Goal: Task Accomplishment & Management: Manage account settings

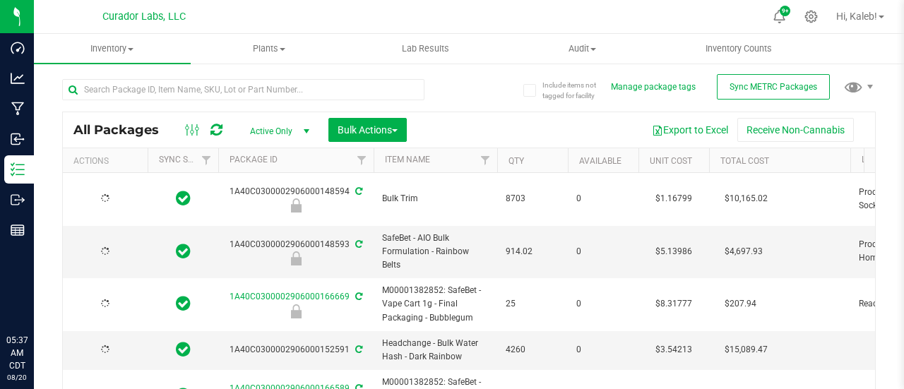
type input "[DATE]"
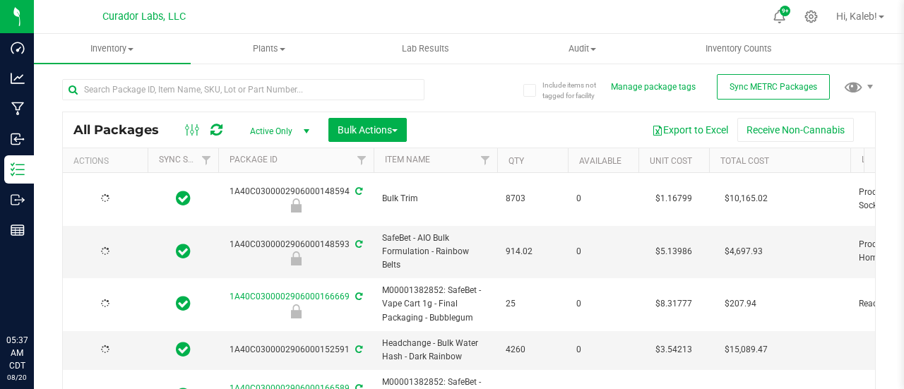
type input "[DATE]"
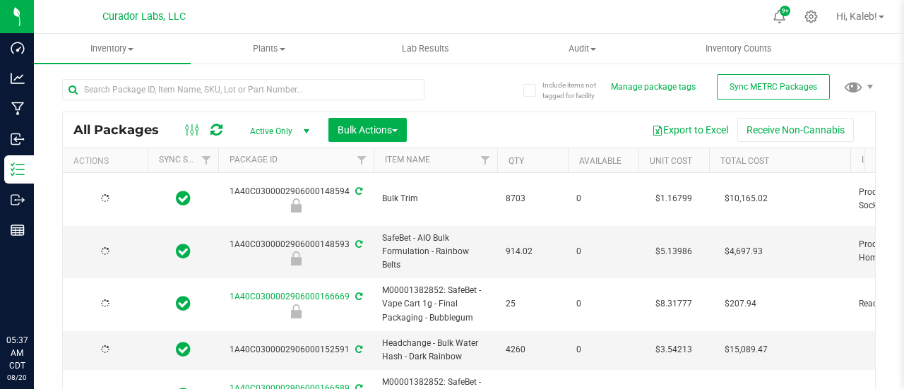
type input "[DATE]"
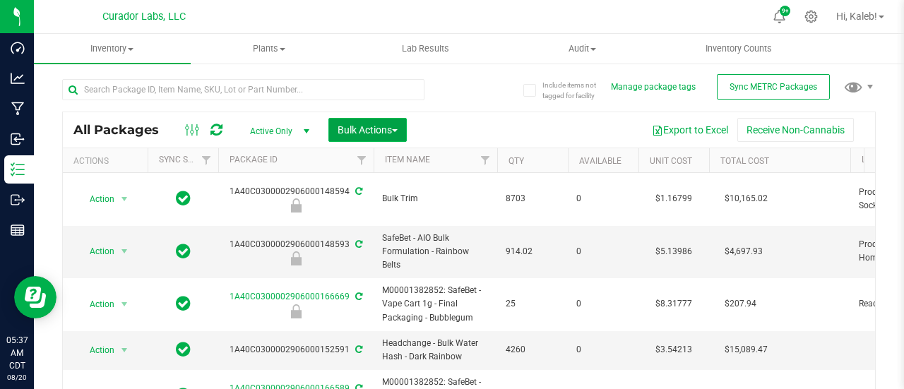
click at [386, 129] on span "Bulk Actions" at bounding box center [368, 129] width 60 height 11
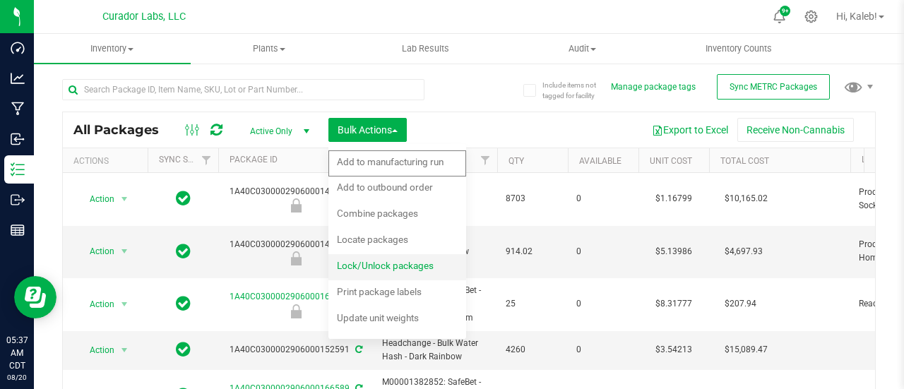
click at [386, 260] on span "Lock/Unlock packages" at bounding box center [385, 265] width 97 height 11
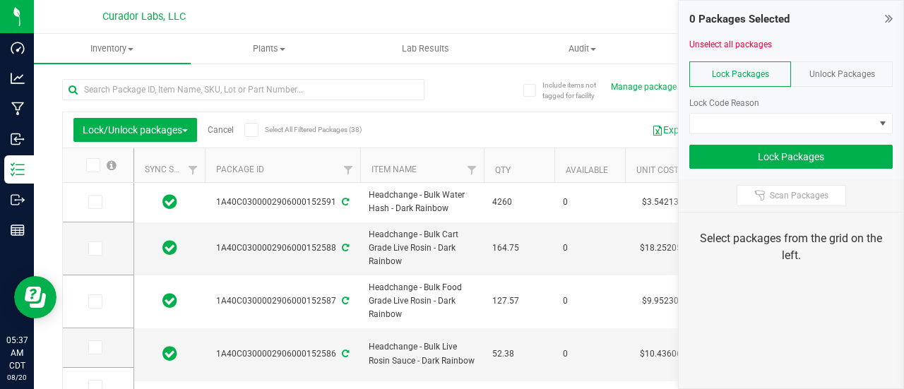
type input "[DATE]"
type input "2026-08-18"
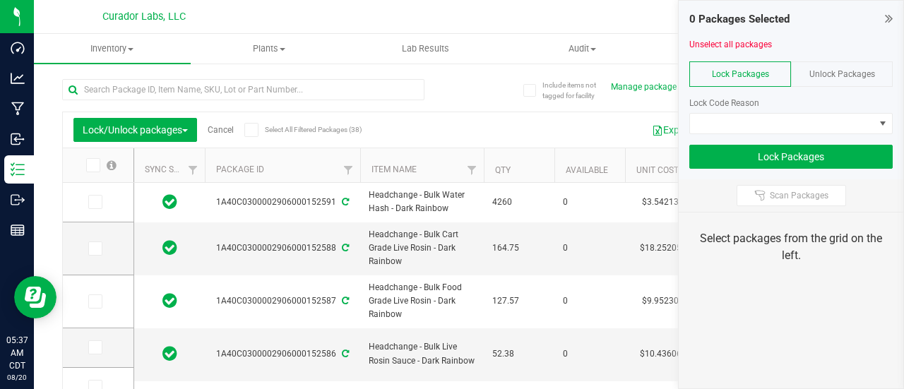
type input "2026-08-18"
type input "[DATE]"
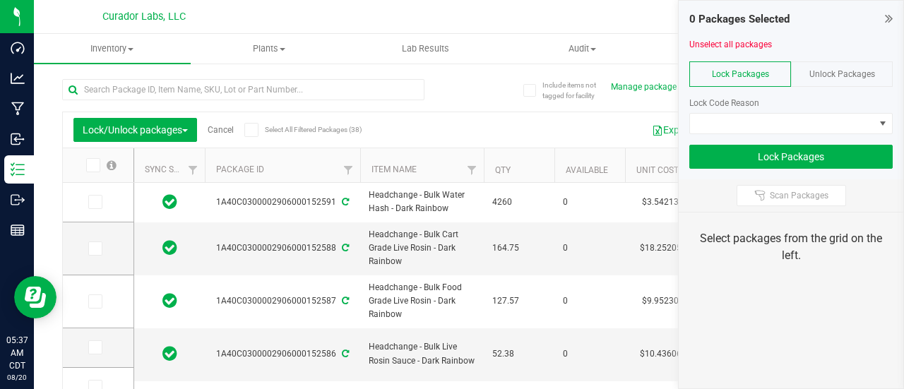
type input "[DATE]"
type input "2026-08-14"
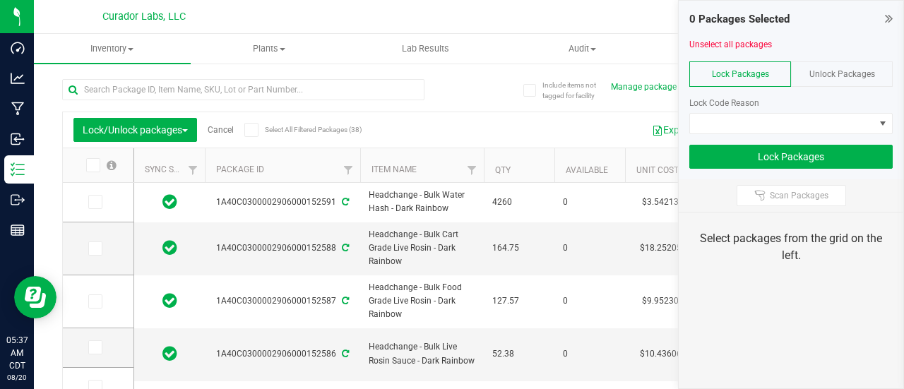
type input "[DATE]"
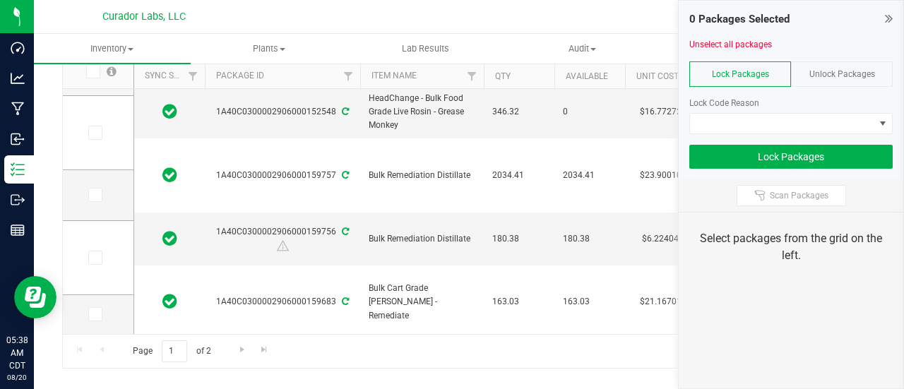
scroll to position [103, 0]
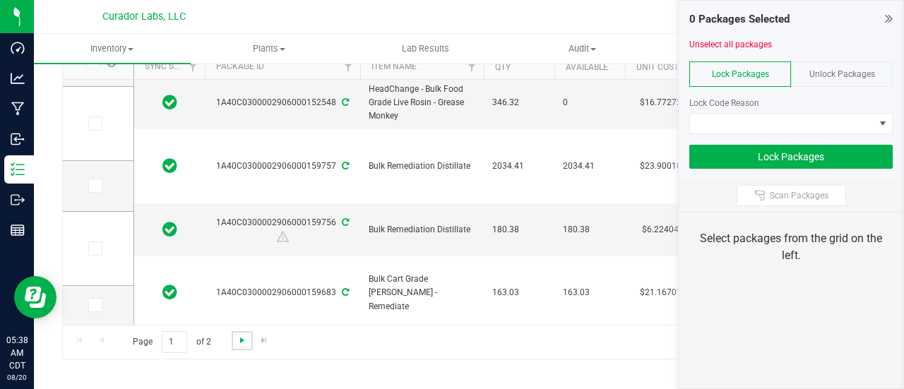
click at [237, 336] on span "Go to the next page" at bounding box center [242, 340] width 11 height 11
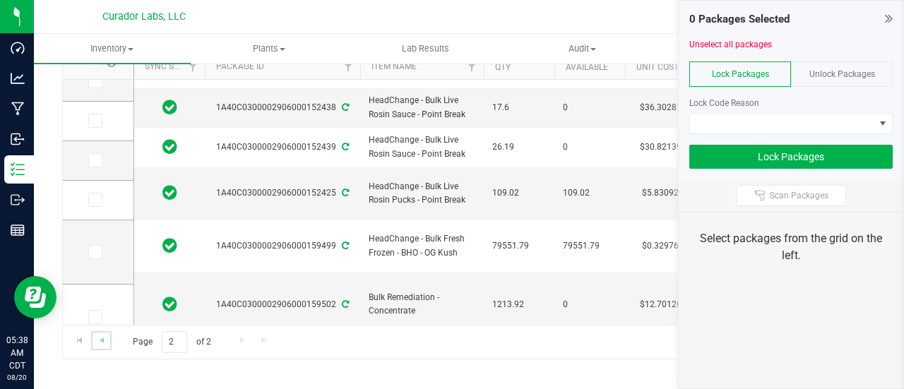
click at [106, 332] on link "Go to the previous page" at bounding box center [101, 340] width 20 height 19
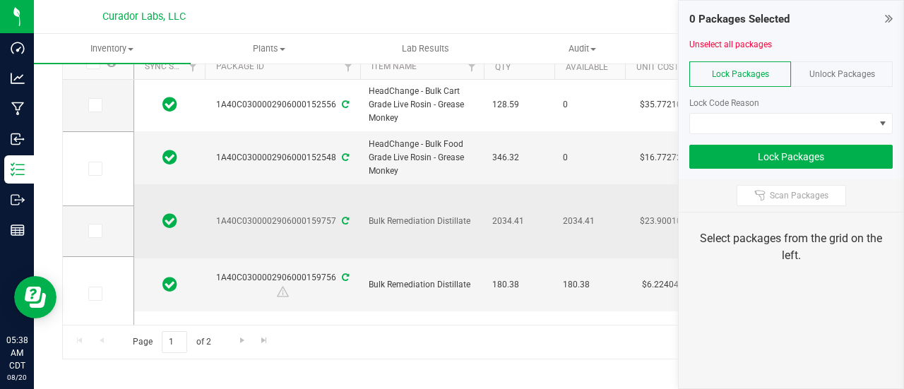
click at [329, 215] on div "1A40C0300002906000159757" at bounding box center [283, 221] width 160 height 13
drag, startPoint x: 332, startPoint y: 167, endPoint x: 218, endPoint y: 166, distance: 113.7
click at [218, 215] on div "1A40C0300002906000159757" at bounding box center [283, 221] width 160 height 13
copy div "1A40C0300002906000159757"
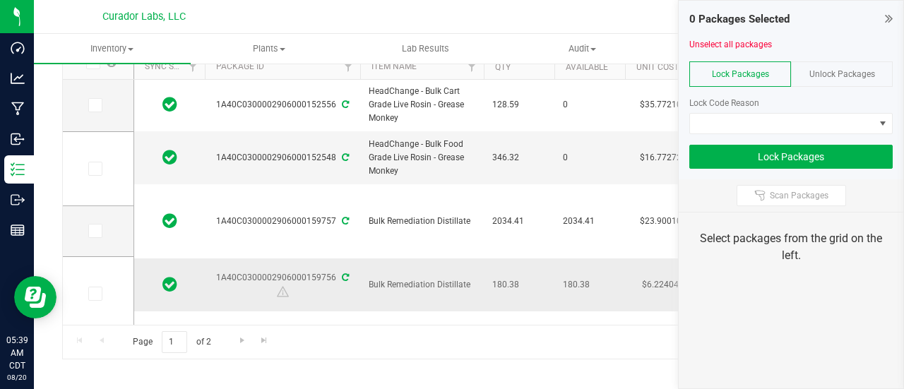
drag, startPoint x: 333, startPoint y: 222, endPoint x: 216, endPoint y: 229, distance: 117.5
click at [216, 271] on div "1A40C0300002906000159756" at bounding box center [283, 285] width 160 height 28
copy div "1A40C0300002906000159756"
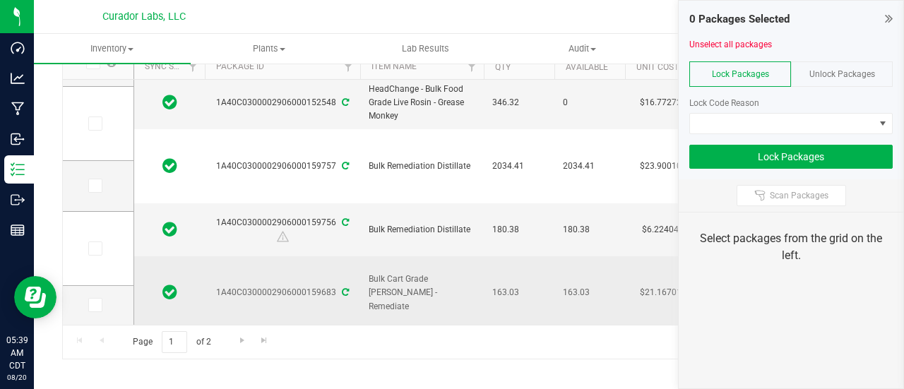
drag, startPoint x: 332, startPoint y: 236, endPoint x: 211, endPoint y: 236, distance: 120.8
click at [211, 286] on div "1A40C0300002906000159683" at bounding box center [283, 292] width 160 height 13
copy div "1A40C0300002906000159683"
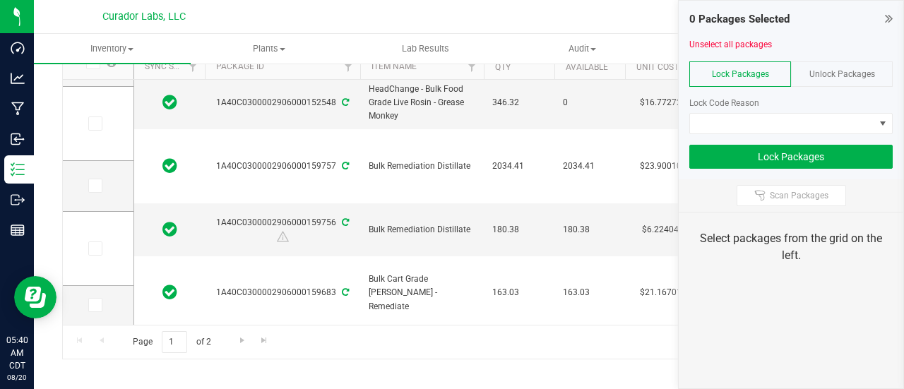
drag, startPoint x: 333, startPoint y: 290, endPoint x: 218, endPoint y: 296, distance: 115.3
click at [218, 350] on div "1A40C0300002906000159744" at bounding box center [283, 356] width 160 height 13
copy div "1A40C0300002906000159744"
click at [246, 339] on span "Go to the next page" at bounding box center [242, 340] width 11 height 11
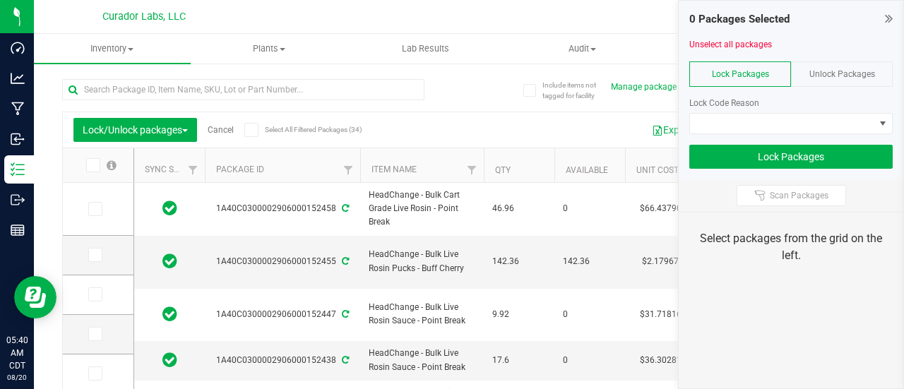
click at [221, 129] on link "Cancel" at bounding box center [221, 130] width 26 height 10
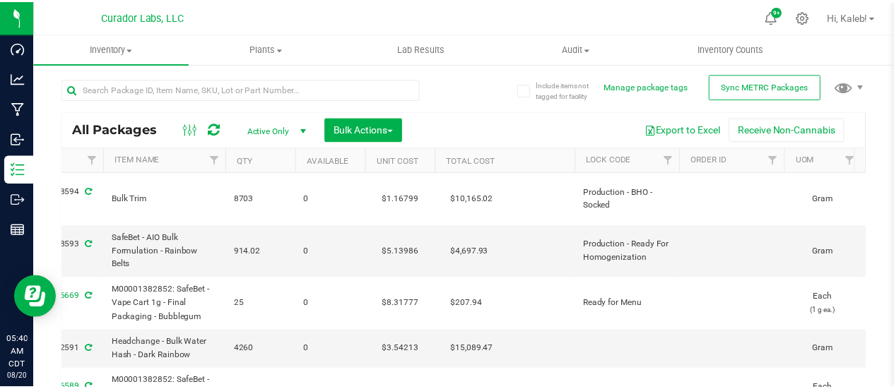
scroll to position [0, 290]
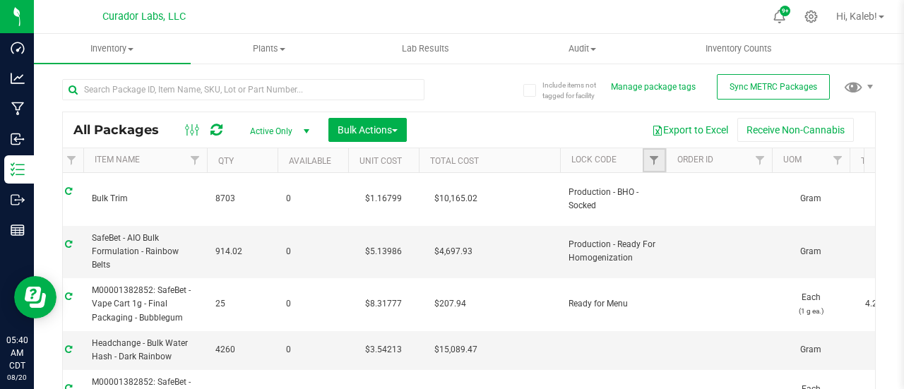
click at [660, 158] on link "Filter" at bounding box center [654, 160] width 23 height 24
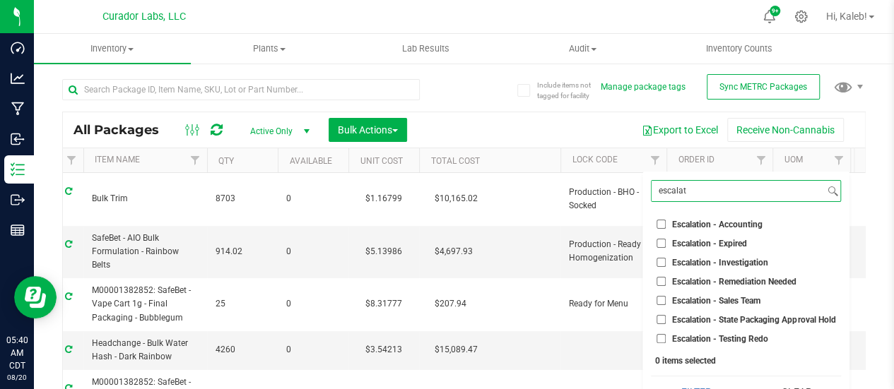
type input "escalat"
click at [663, 223] on input "Escalation - Accounting" at bounding box center [660, 224] width 9 height 9
checkbox input "true"
click at [663, 242] on input "Escalation - Expired" at bounding box center [660, 243] width 9 height 9
checkbox input "true"
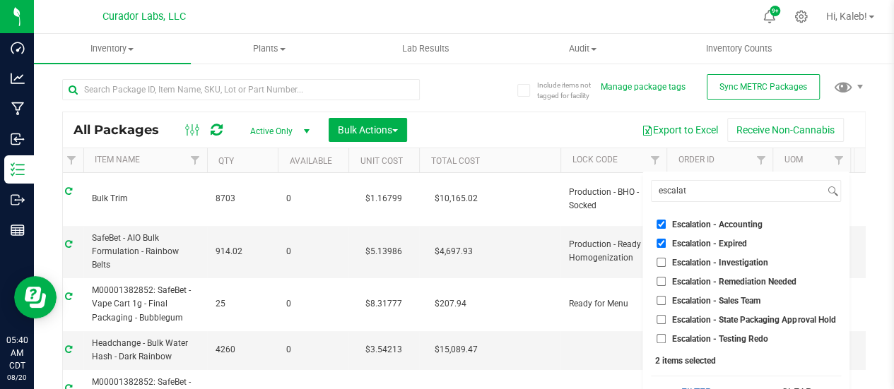
click at [663, 268] on li "Escalation - Investigation" at bounding box center [746, 262] width 190 height 15
click at [659, 256] on li "Escalation - Investigation" at bounding box center [746, 262] width 190 height 15
click at [661, 262] on input "Escalation - Investigation" at bounding box center [660, 262] width 9 height 9
checkbox input "true"
click at [661, 288] on li "Escalation - Remediation Needed" at bounding box center [746, 281] width 190 height 15
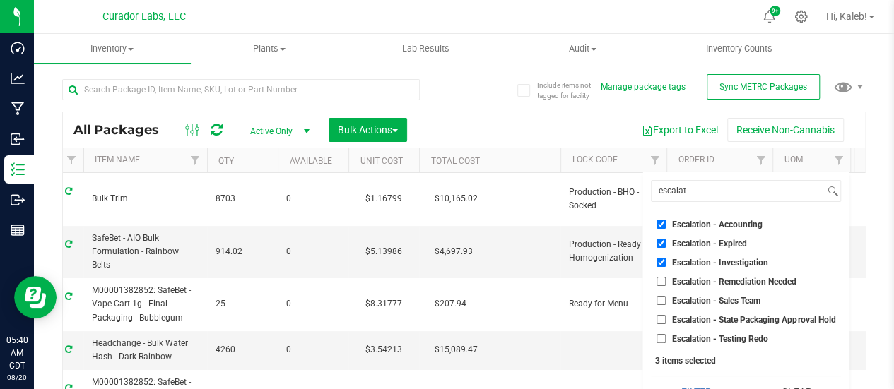
click at [660, 280] on input "Escalation - Remediation Needed" at bounding box center [660, 281] width 9 height 9
checkbox input "true"
click at [659, 299] on input "Escalation - Sales Team" at bounding box center [660, 300] width 9 height 9
checkbox input "true"
click at [661, 317] on input "Escalation - State Packaging Approval Hold" at bounding box center [660, 319] width 9 height 9
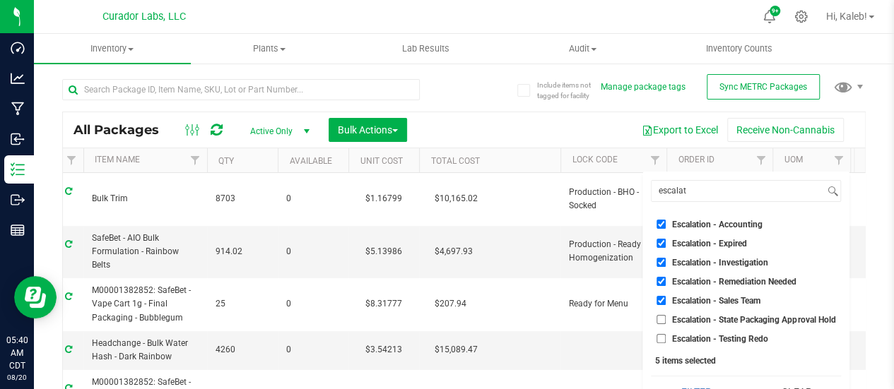
checkbox input "true"
click at [663, 339] on input "Escalation - Testing Redo" at bounding box center [660, 338] width 9 height 9
checkbox input "true"
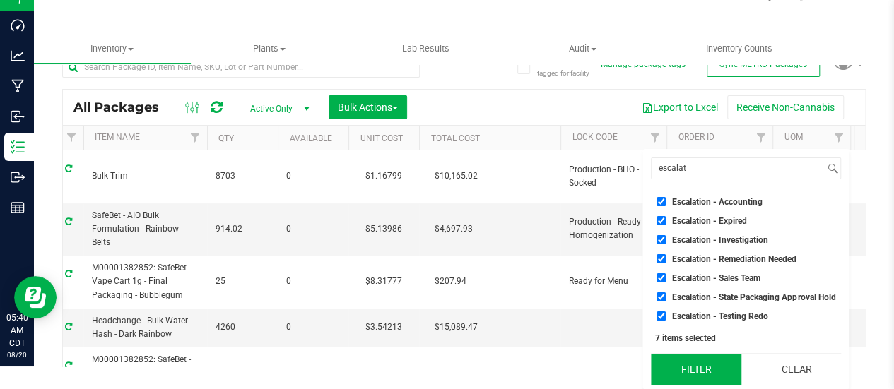
click at [680, 359] on button "Filter" at bounding box center [696, 369] width 90 height 31
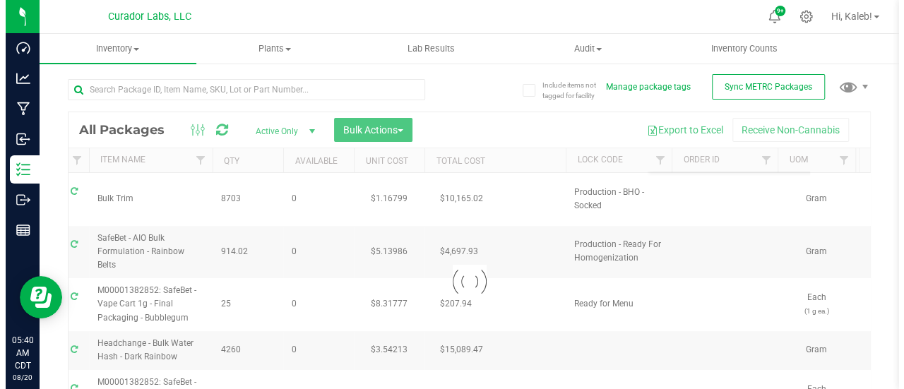
scroll to position [0, 0]
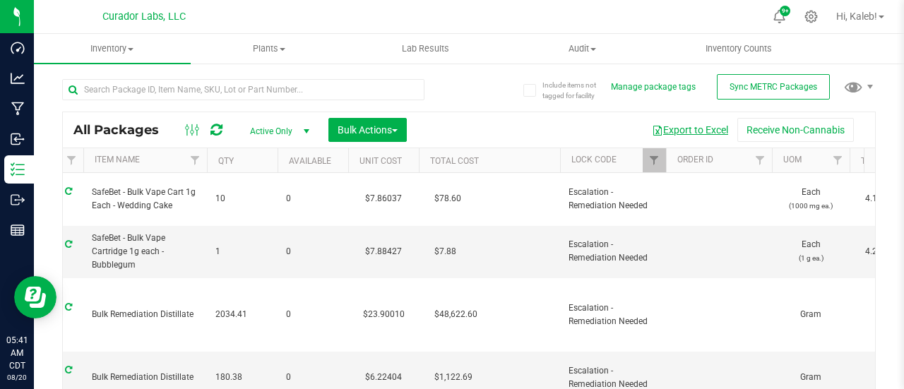
click at [689, 132] on button "Export to Excel" at bounding box center [690, 130] width 95 height 24
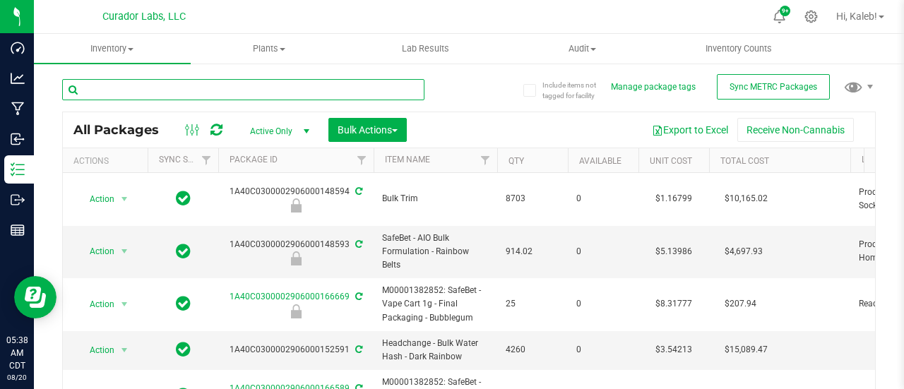
click at [161, 86] on input "text" at bounding box center [243, 89] width 362 height 21
paste input "1A40C0300002906000159757"
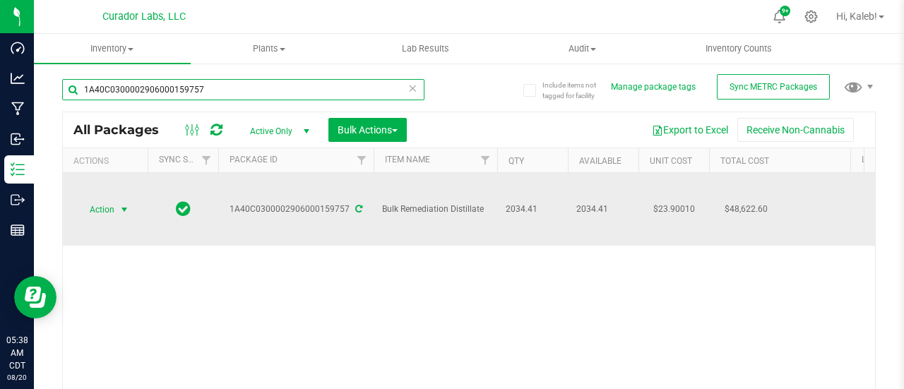
type input "1A40C0300002906000159757"
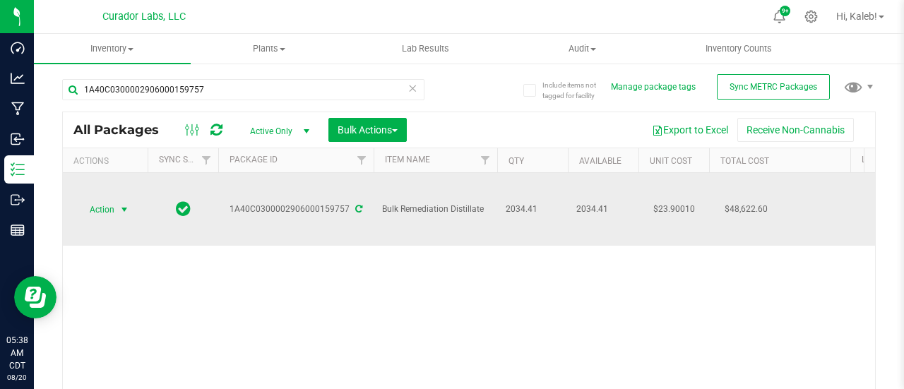
click at [109, 210] on span "Action" at bounding box center [96, 210] width 38 height 20
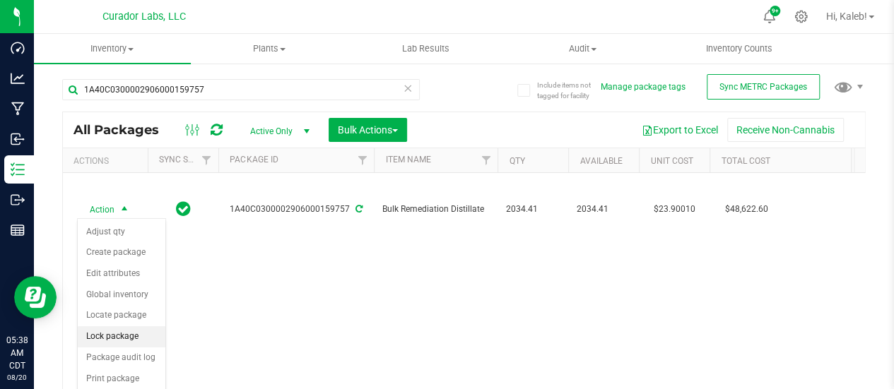
click at [107, 334] on li "Lock package" at bounding box center [122, 336] width 88 height 21
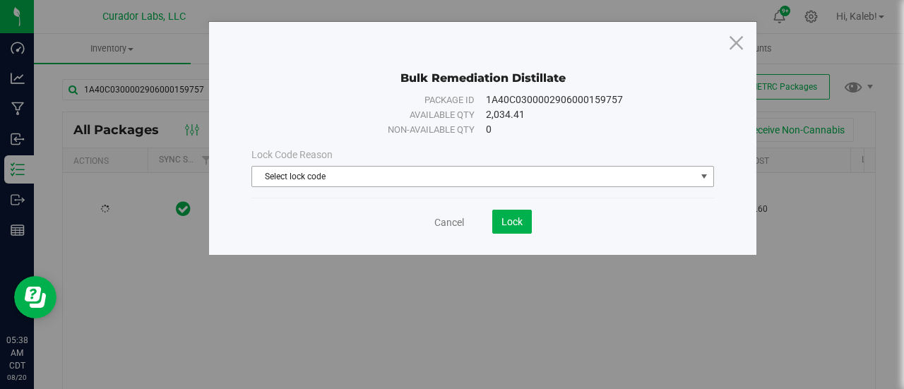
click at [343, 179] on span "Select lock code" at bounding box center [474, 177] width 444 height 20
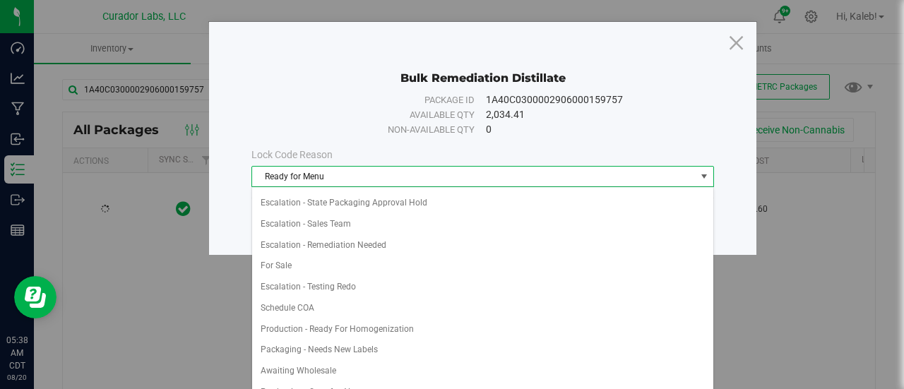
scroll to position [735, 0]
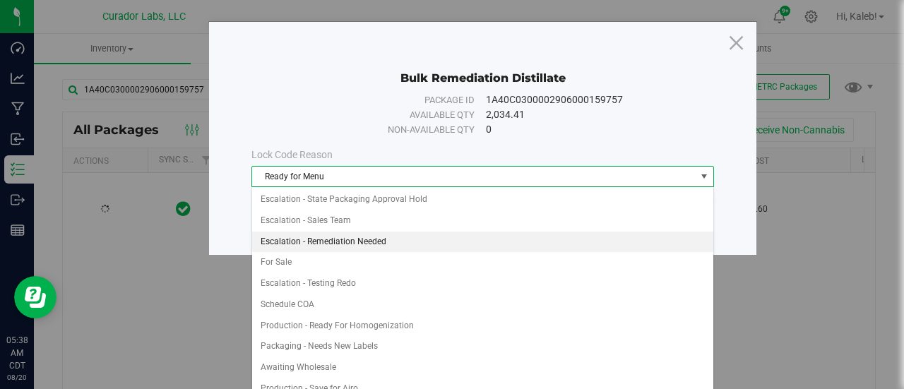
click at [358, 232] on li "Escalation - Remediation Needed" at bounding box center [483, 242] width 462 height 21
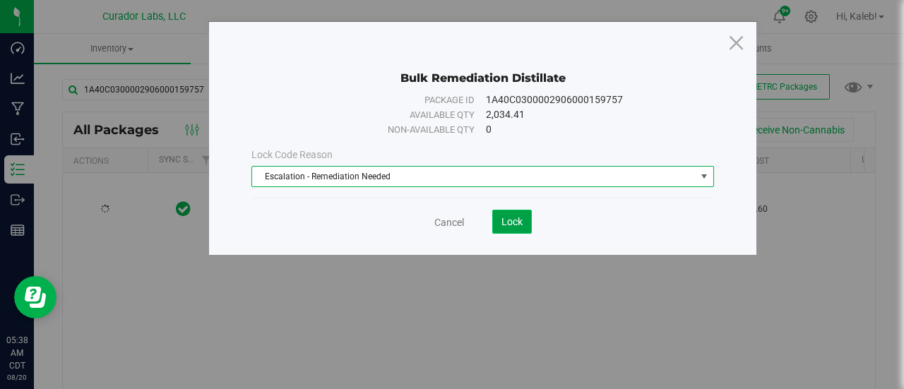
click at [514, 221] on span "Lock" at bounding box center [512, 221] width 21 height 11
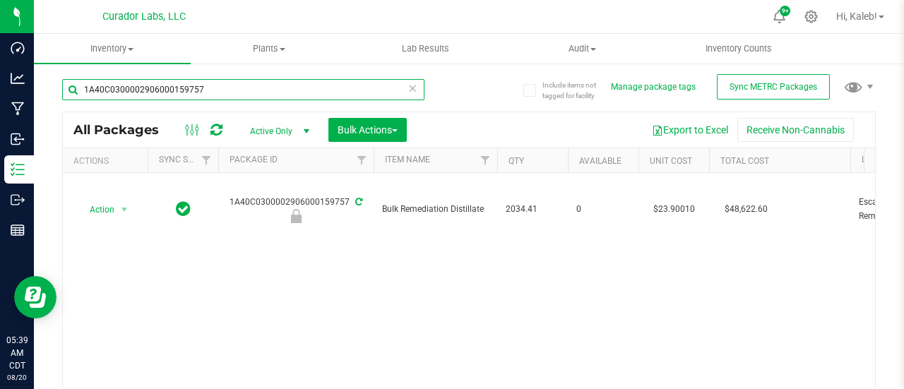
click at [196, 85] on input "1A40C0300002906000159757" at bounding box center [243, 89] width 362 height 21
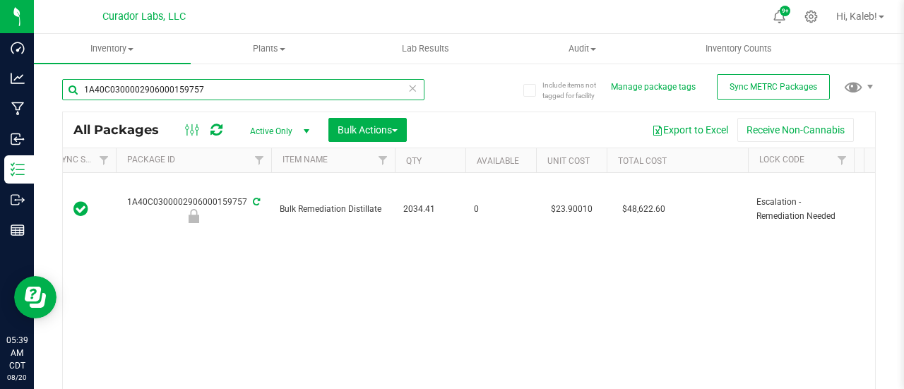
scroll to position [0, 103]
paste input "6"
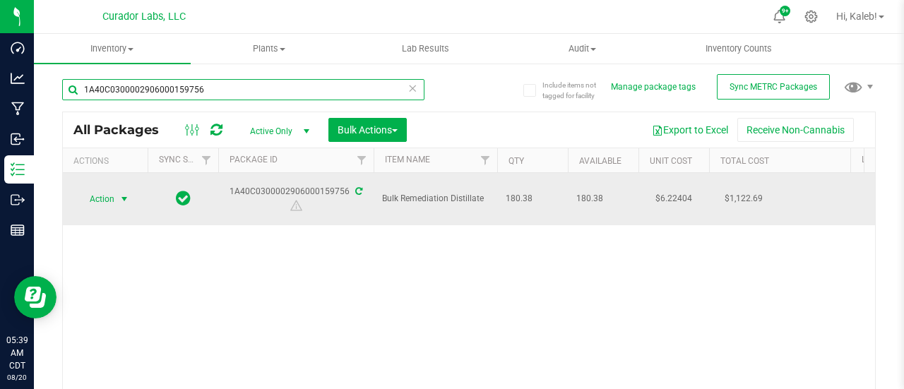
type input "1A40C0300002906000159756"
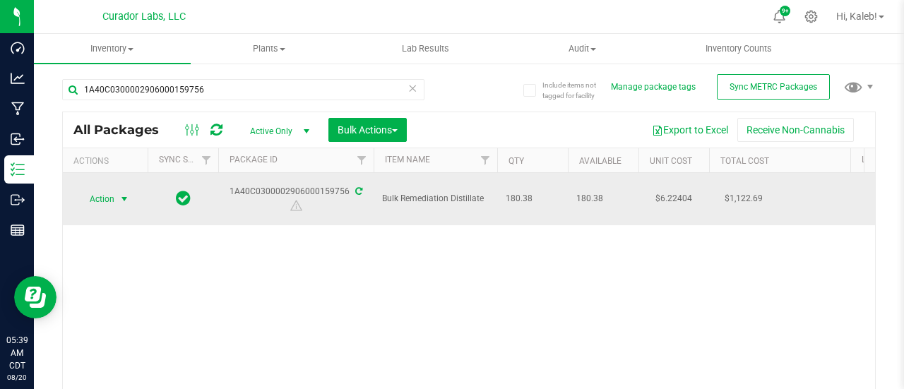
click at [110, 193] on span "Action" at bounding box center [96, 199] width 38 height 20
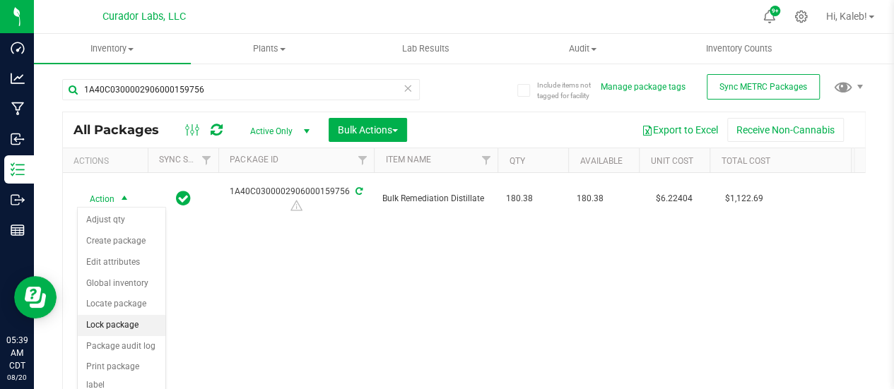
click at [110, 321] on li "Lock package" at bounding box center [122, 325] width 88 height 21
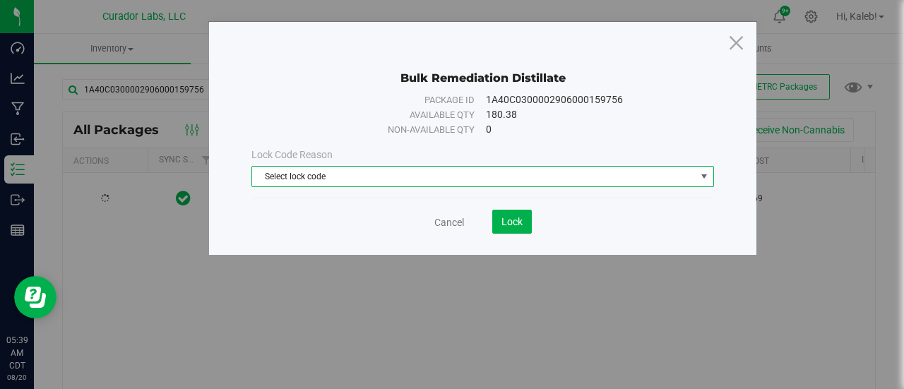
click at [347, 186] on span "Select lock code" at bounding box center [474, 177] width 444 height 20
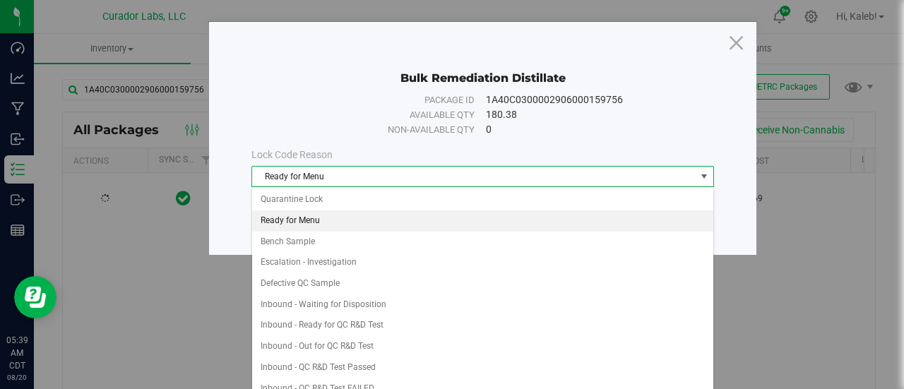
click at [347, 182] on span "Ready for Menu" at bounding box center [474, 177] width 444 height 20
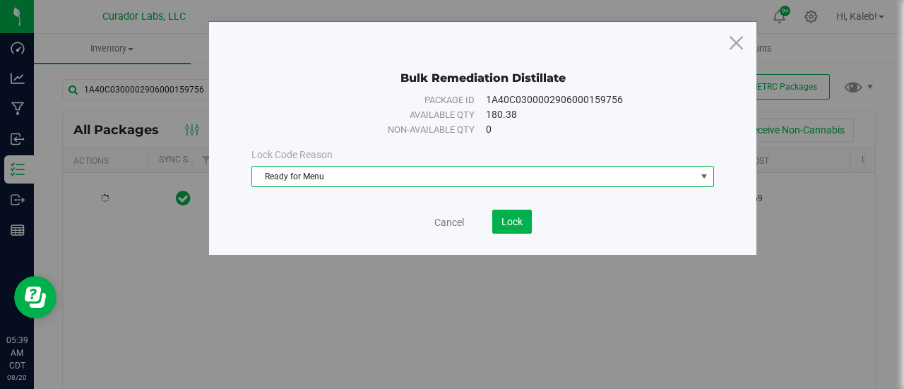
click at [346, 181] on span "Ready for Menu" at bounding box center [474, 177] width 444 height 20
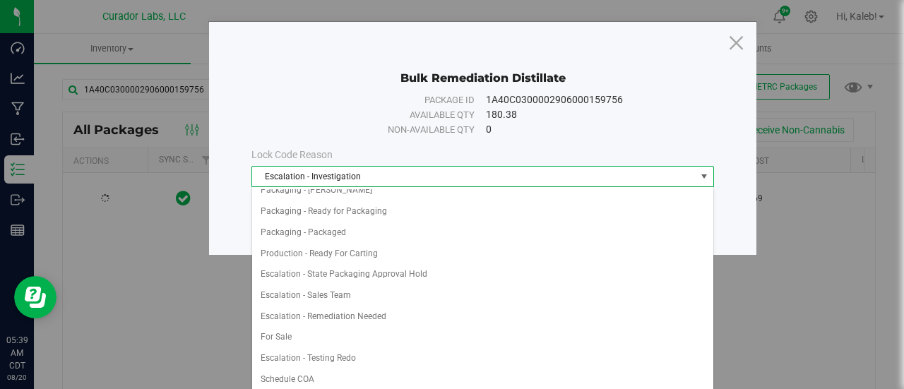
scroll to position [661, 0]
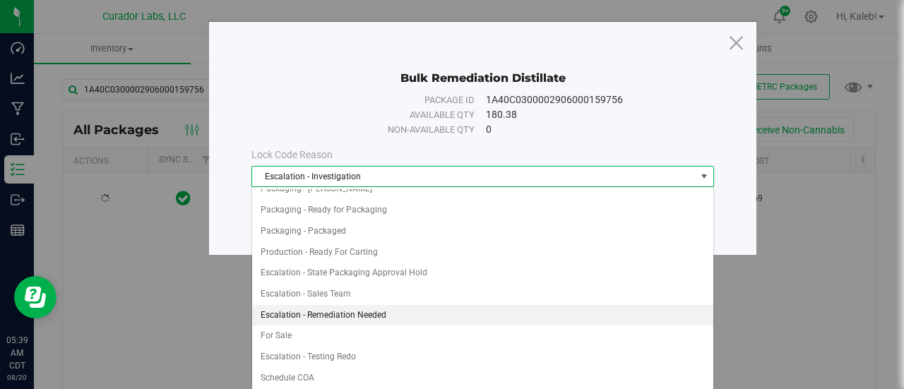
click at [349, 305] on li "Escalation - Remediation Needed" at bounding box center [483, 315] width 462 height 21
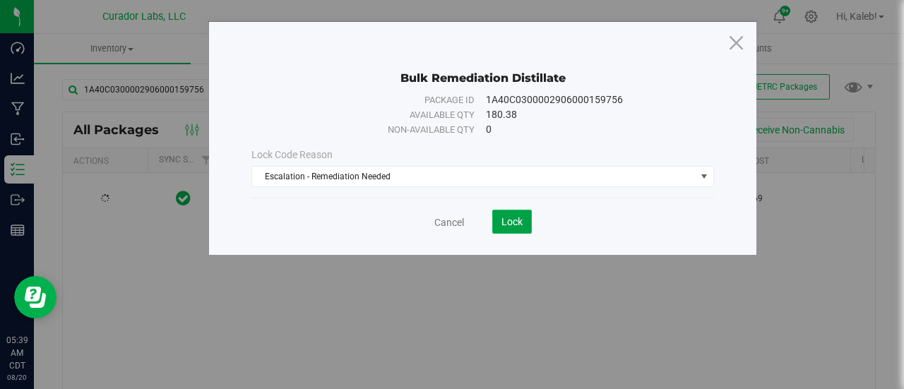
click at [526, 214] on button "Lock" at bounding box center [512, 222] width 40 height 24
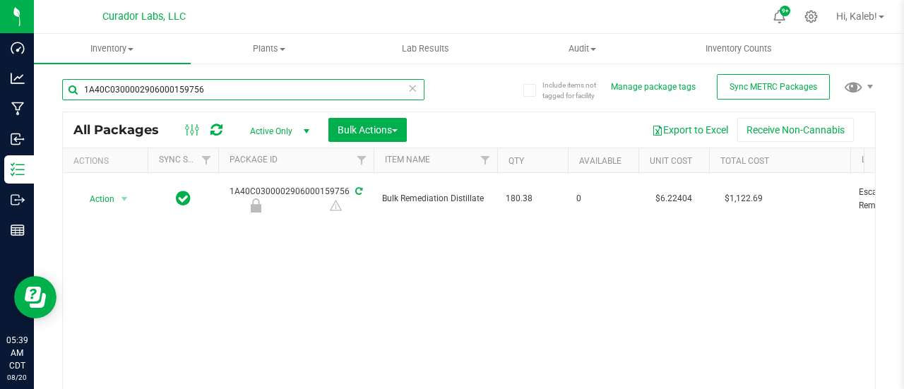
click at [211, 93] on input "1A40C0300002906000159756" at bounding box center [243, 89] width 362 height 21
paste input "683"
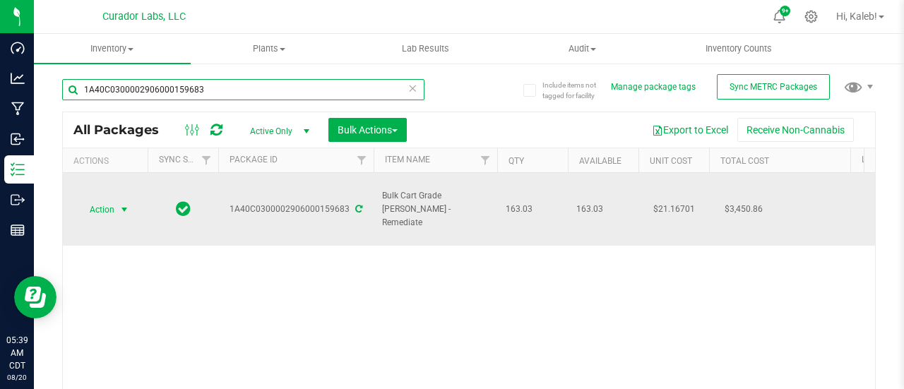
type input "1A40C0300002906000159683"
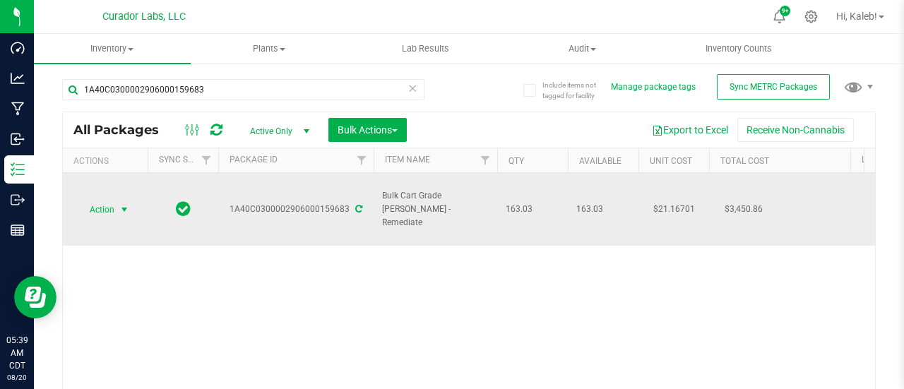
click at [106, 217] on span "Action" at bounding box center [96, 210] width 38 height 20
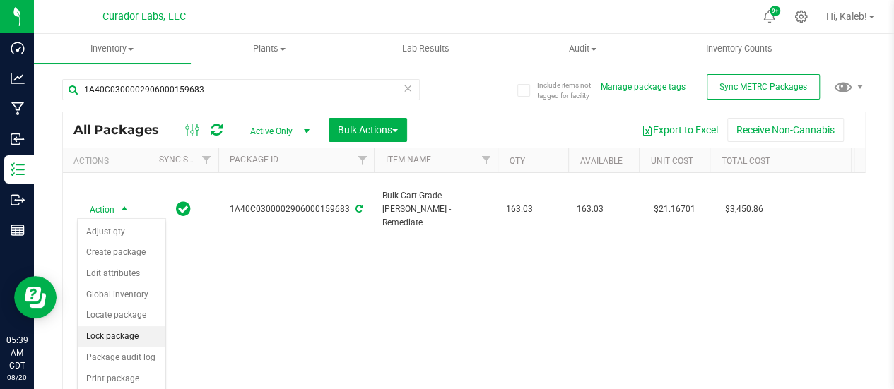
click at [129, 329] on li "Lock package" at bounding box center [122, 336] width 88 height 21
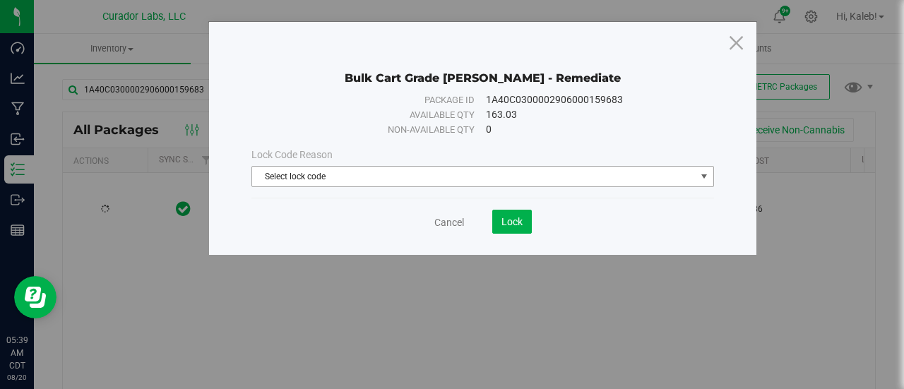
click at [399, 178] on span "Select lock code" at bounding box center [474, 177] width 444 height 20
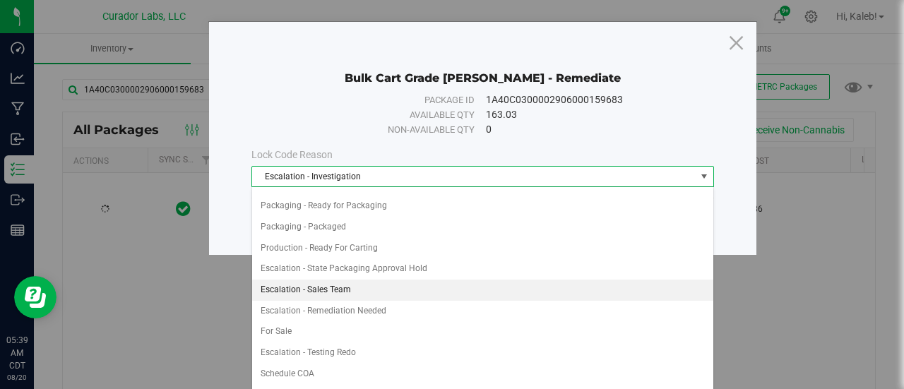
scroll to position [666, 0]
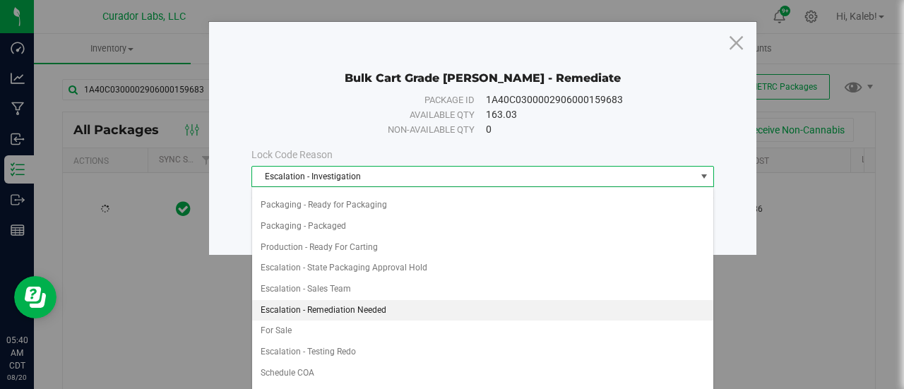
click at [360, 300] on li "Escalation - Remediation Needed" at bounding box center [483, 310] width 462 height 21
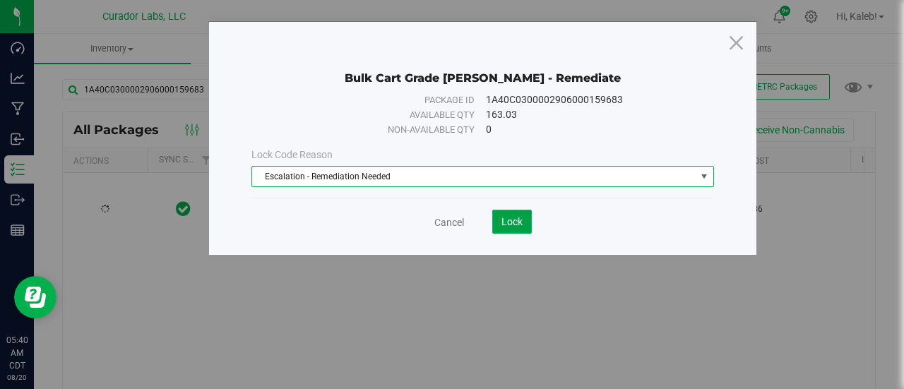
click at [515, 220] on span "Lock" at bounding box center [512, 221] width 21 height 11
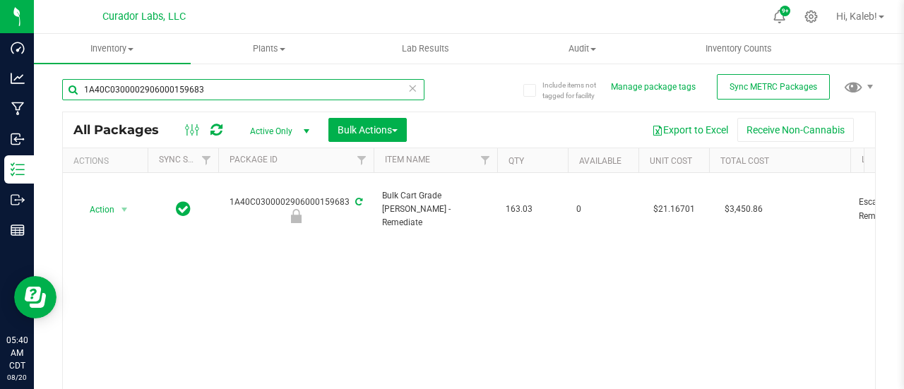
click at [167, 83] on input "1A40C0300002906000159683" at bounding box center [243, 89] width 362 height 21
paste input "744"
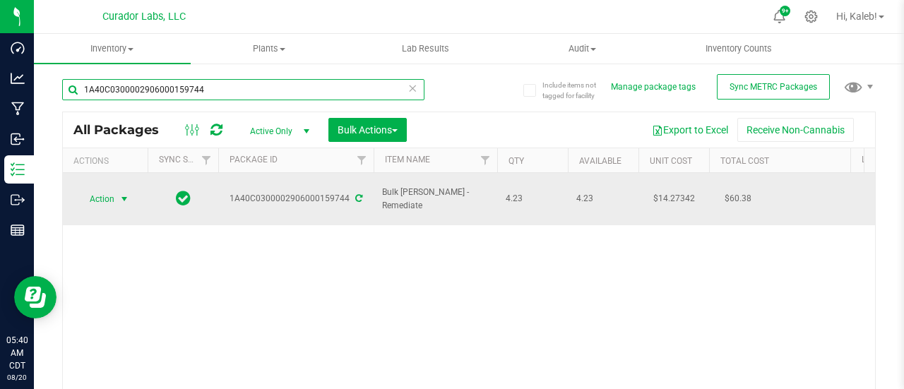
type input "1A40C0300002906000159744"
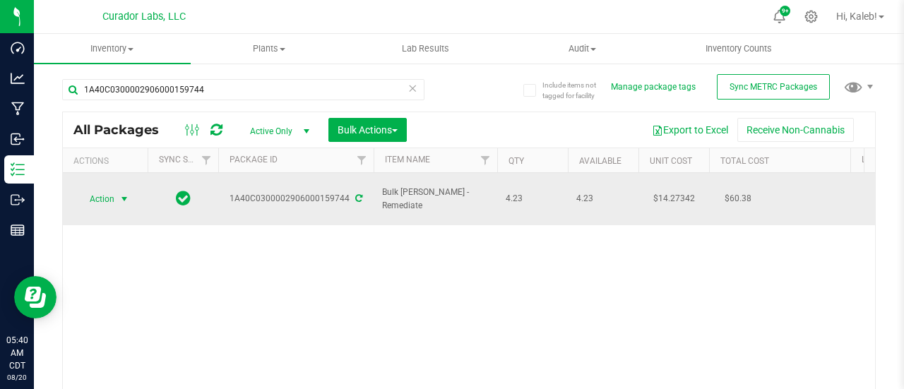
click at [104, 198] on span "Action" at bounding box center [96, 199] width 38 height 20
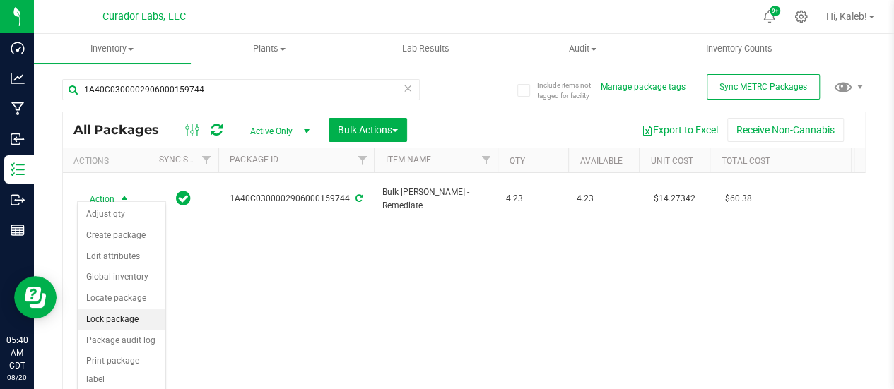
click at [115, 313] on li "Lock package" at bounding box center [122, 319] width 88 height 21
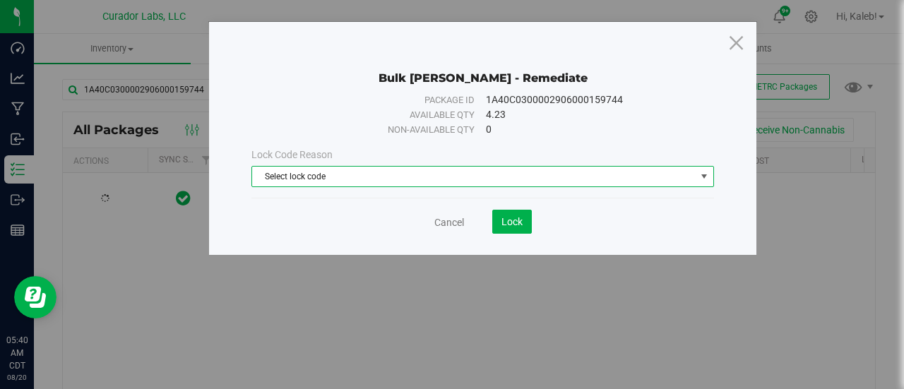
click at [311, 174] on span "Select lock code" at bounding box center [474, 177] width 444 height 20
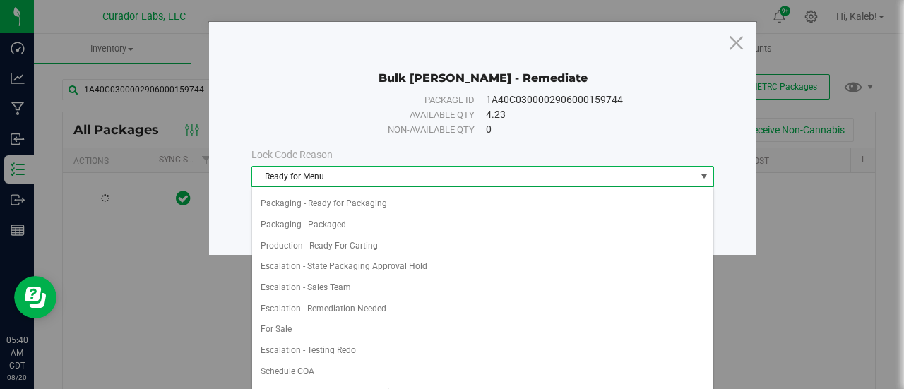
scroll to position [670, 0]
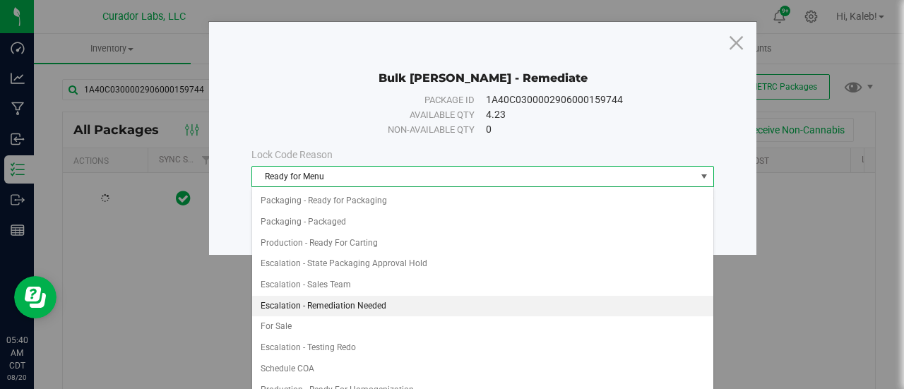
click at [333, 296] on li "Escalation - Remediation Needed" at bounding box center [483, 306] width 462 height 21
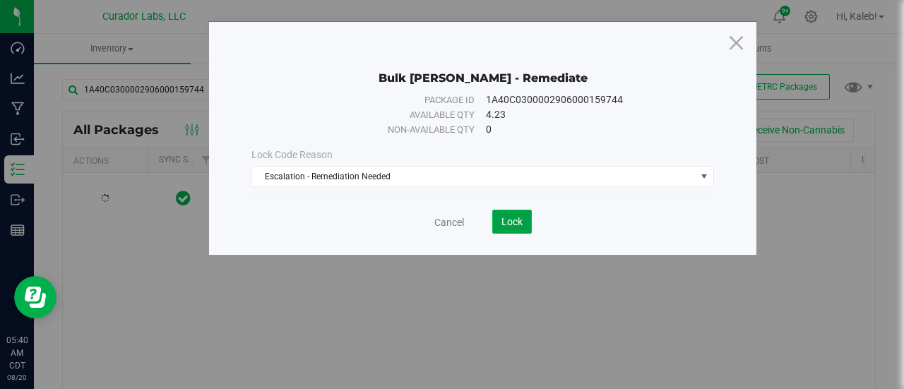
click at [527, 224] on button "Lock" at bounding box center [512, 222] width 40 height 24
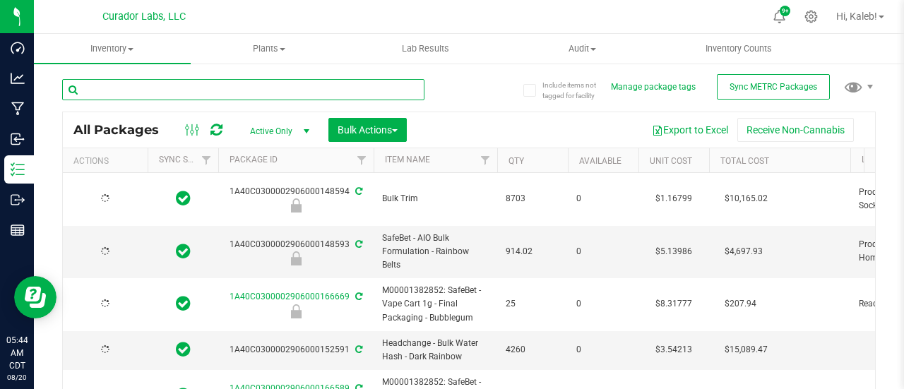
click at [292, 86] on input "text" at bounding box center [243, 89] width 362 height 21
type input "[DATE]"
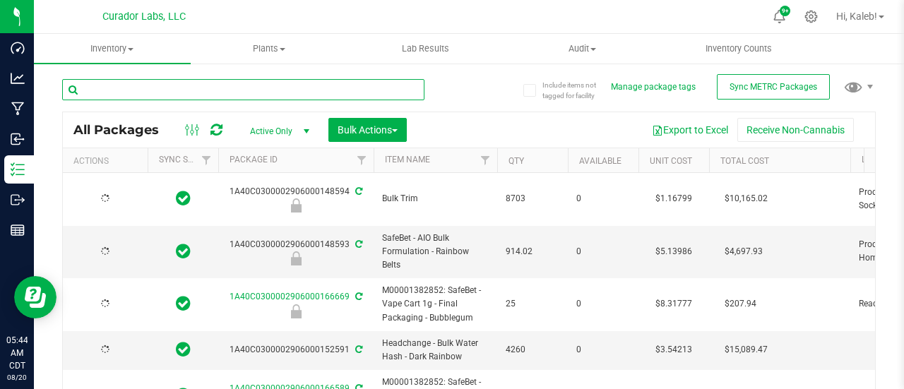
type input "[DATE]"
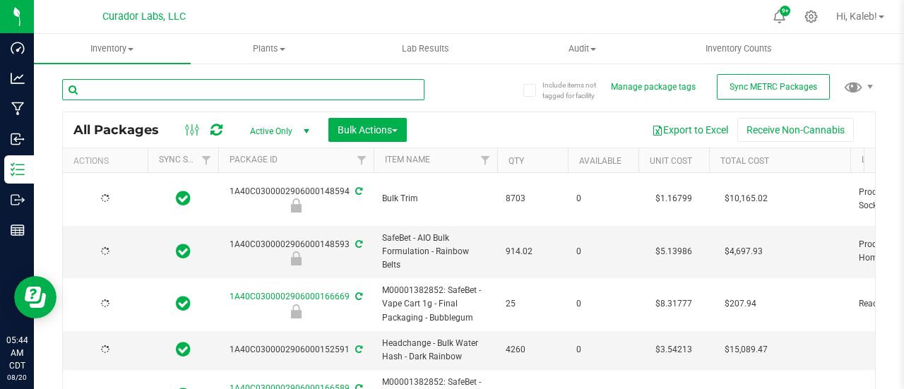
type input "[DATE]"
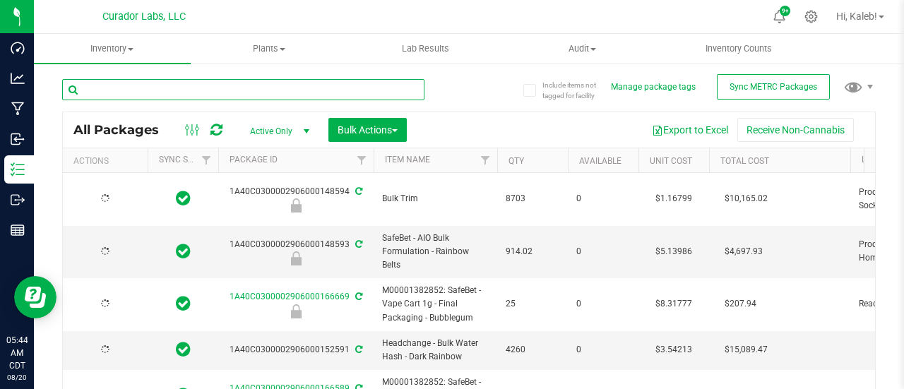
type input "[DATE]"
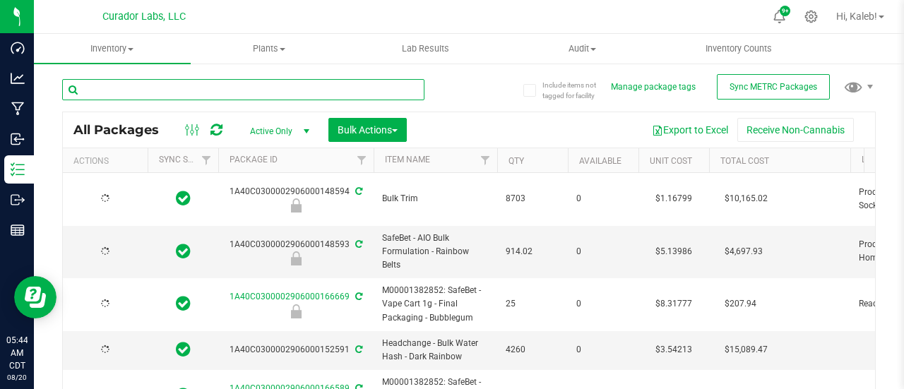
type input "[DATE]"
paste input "1A40C0300002906000088005"
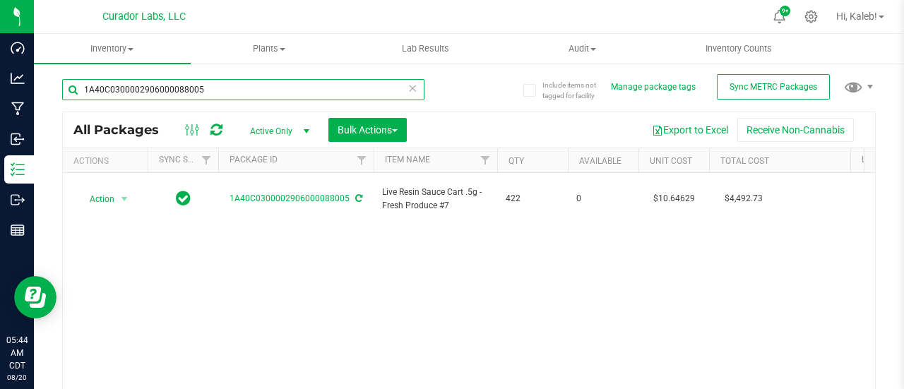
drag, startPoint x: 209, startPoint y: 94, endPoint x: 66, endPoint y: 90, distance: 142.8
click at [66, 90] on input "1A40C0300002906000088005" at bounding box center [243, 89] width 362 height 21
paste input "27662"
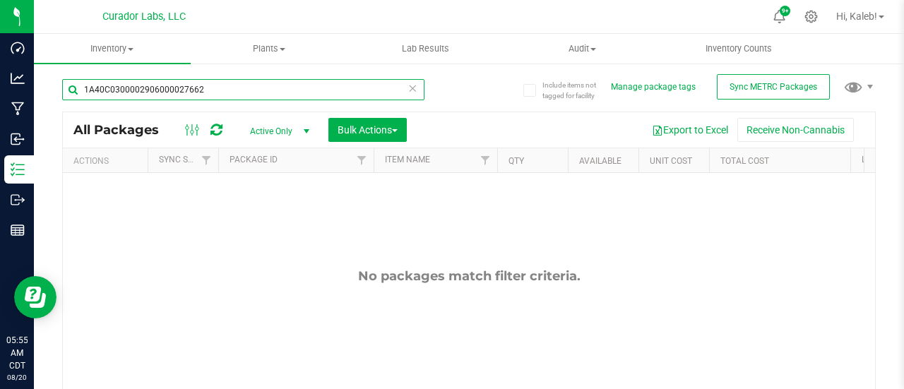
drag, startPoint x: 201, startPoint y: 90, endPoint x: 81, endPoint y: 77, distance: 120.1
click at [81, 77] on div "1A40C0300002906000027662" at bounding box center [265, 88] width 407 height 45
paste input "127063"
click at [192, 92] on input "1A40C0300002906000127063" at bounding box center [243, 89] width 362 height 21
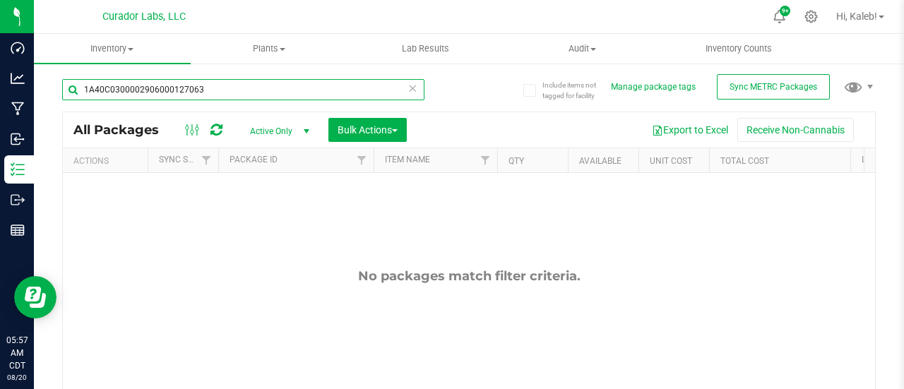
paste input "624"
click at [130, 94] on input "1A40C0300002906000127624" at bounding box center [243, 89] width 362 height 21
paste input "6868"
click at [158, 88] on input "1A40C0300002906000126868" at bounding box center [243, 89] width 362 height 21
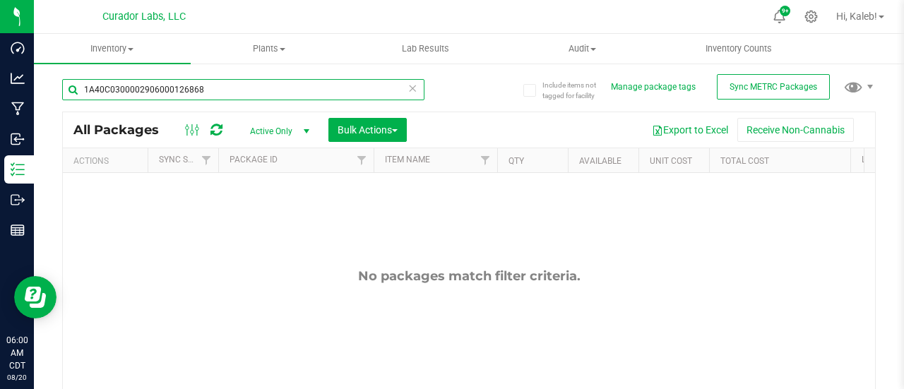
click at [158, 88] on input "1A40C0300002906000126868" at bounding box center [243, 89] width 362 height 21
paste input "SafeBet - Bulk Vape Cart 1g Each - Green Crack"
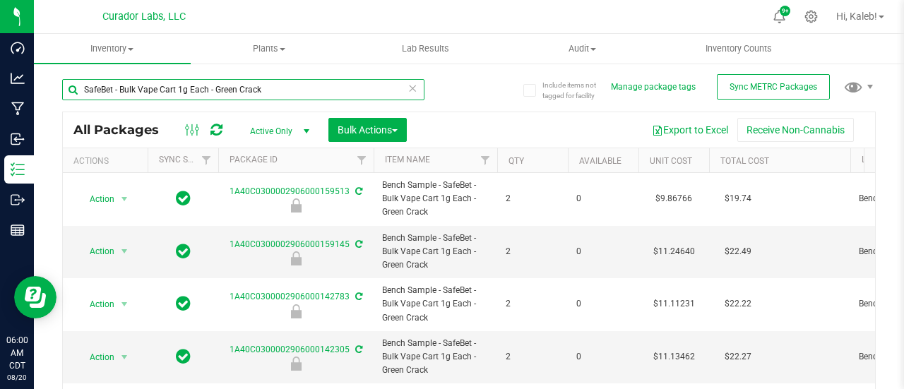
drag, startPoint x: 264, startPoint y: 88, endPoint x: 54, endPoint y: 90, distance: 210.5
click at [54, 90] on div "Include items not tagged for facility Manage package tags Sync METRC Packages S…" at bounding box center [469, 277] width 870 height 431
paste input "1A40C0300002906000127182"
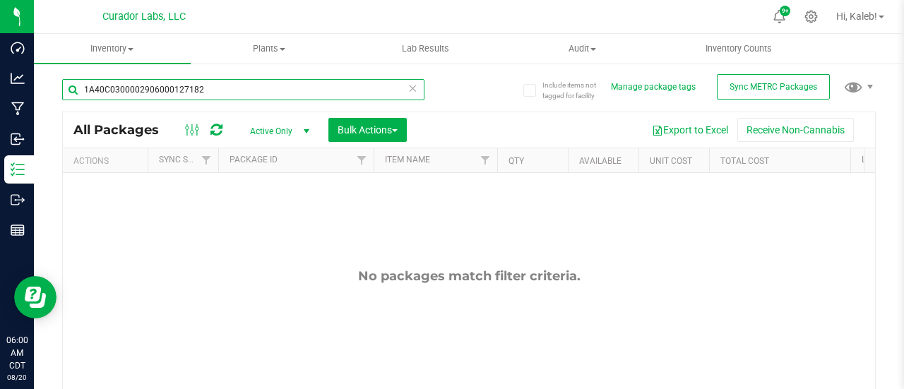
click at [140, 93] on input "1A40C0300002906000127182" at bounding box center [243, 89] width 362 height 21
paste input "4958"
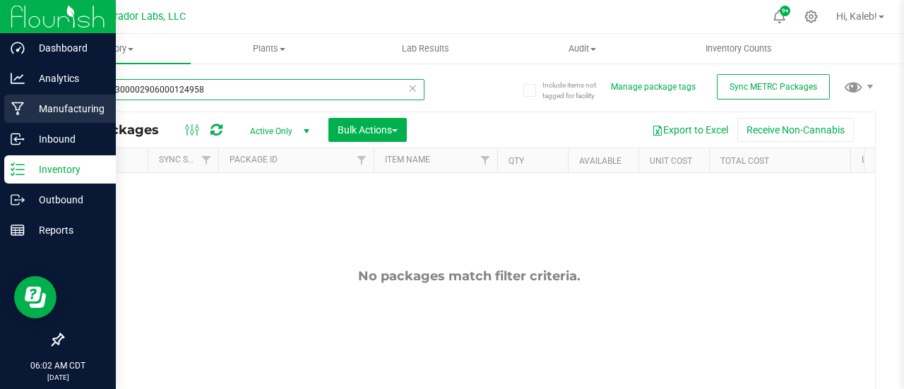
drag, startPoint x: 123, startPoint y: 101, endPoint x: 27, endPoint y: 98, distance: 96.1
click at [27, 98] on div "Dashboard Analytics Manufacturing Inbound Inventory Outbound Reports 06:02 AM C…" at bounding box center [452, 194] width 904 height 389
paste input "M00001298725: HeadChange - Live Resin Sauce Cart .5g - Final Packaging - Pineap…"
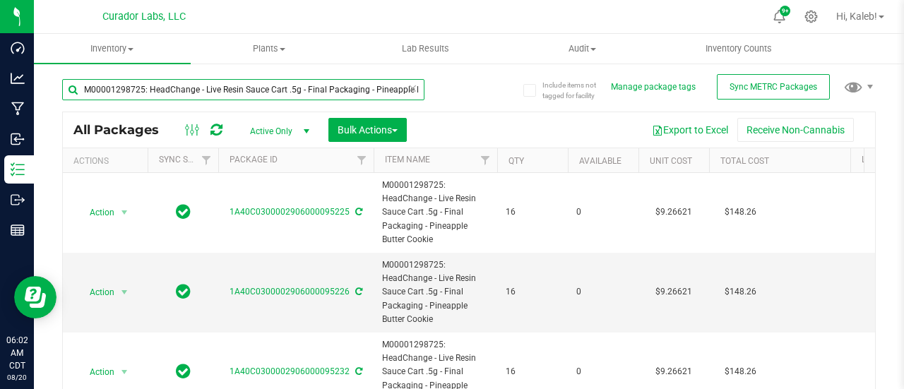
scroll to position [0, 48]
drag, startPoint x: 85, startPoint y: 88, endPoint x: 481, endPoint y: 78, distance: 395.8
click at [481, 78] on div "M00001298725: HeadChange - Live Resin Sauce Cart .5g - Final Packaging - Pineap…" at bounding box center [469, 259] width 814 height 387
paste input "1A40C0300002906000095198"
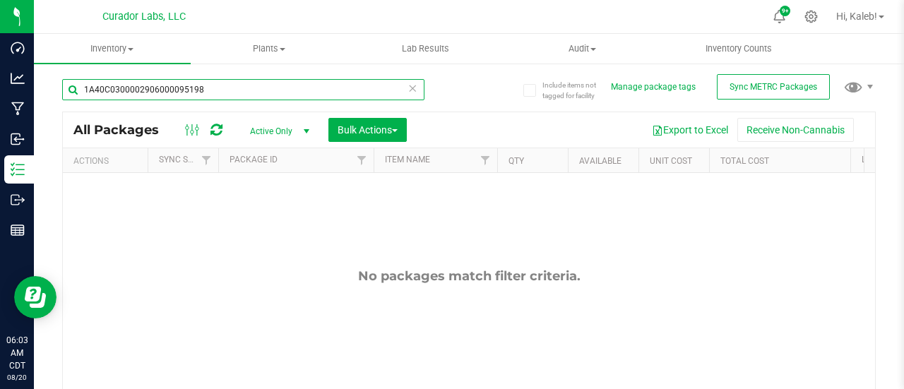
click at [174, 93] on input "1A40C0300002906000095198" at bounding box center [243, 89] width 362 height 21
paste input "206"
drag, startPoint x: 181, startPoint y: 95, endPoint x: 44, endPoint y: 88, distance: 137.2
click at [44, 88] on div "Include items not tagged for facility Manage package tags Sync METRC Packages 1…" at bounding box center [469, 277] width 870 height 431
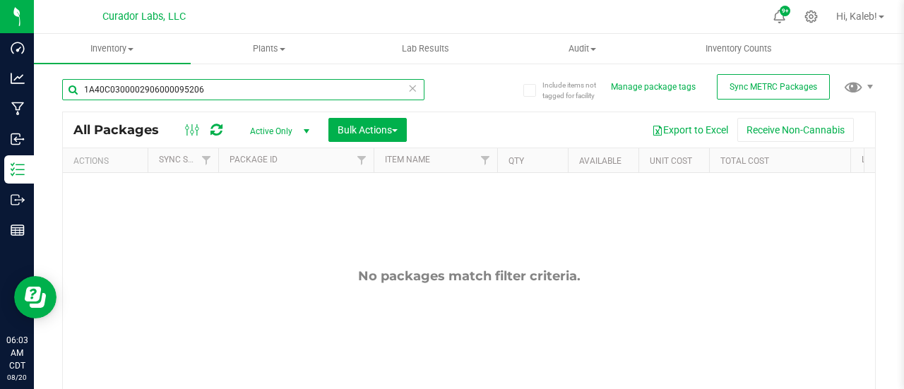
paste input "M00001298725: HeadChange - Live Resin Sauce Cart .5g - Final Packaging - Pineap…"
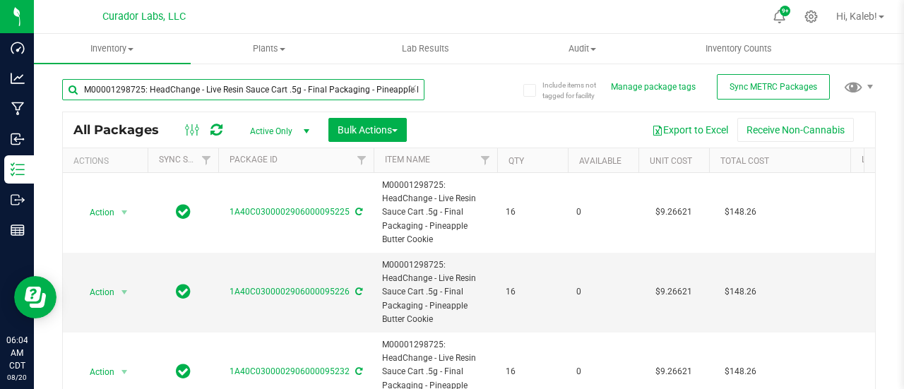
scroll to position [0, 48]
drag, startPoint x: 84, startPoint y: 88, endPoint x: 499, endPoint y: 84, distance: 415.4
click at [499, 84] on div "M00001298725: HeadChange - Live Resin Sauce Cart .5g - Final Packaging - Pineap…" at bounding box center [469, 259] width 814 height 387
paste input "1A40C0300002906000075021"
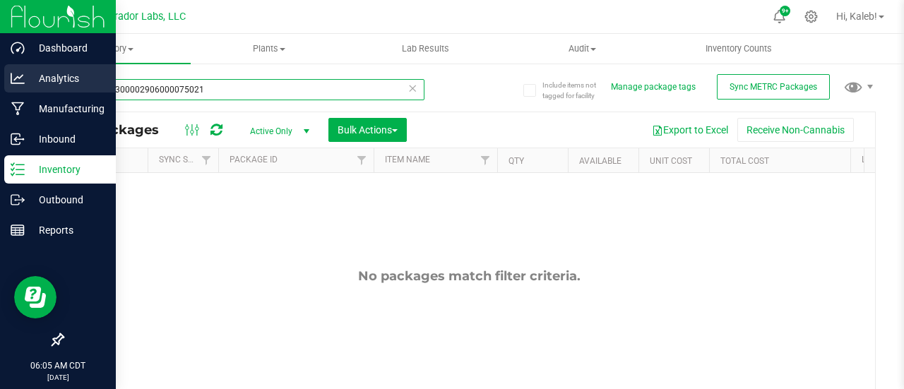
drag, startPoint x: 223, startPoint y: 83, endPoint x: 28, endPoint y: 82, distance: 195.7
click at [28, 82] on div "Dashboard Analytics Manufacturing Inbound Inventory Outbound Reports 06:05 AM C…" at bounding box center [452, 194] width 904 height 389
paste input "127799"
drag, startPoint x: 204, startPoint y: 90, endPoint x: 0, endPoint y: 69, distance: 205.3
click at [0, 69] on div "Dashboard Analytics Manufacturing Inbound Inventory Outbound Reports 06:05 AM C…" at bounding box center [452, 194] width 904 height 389
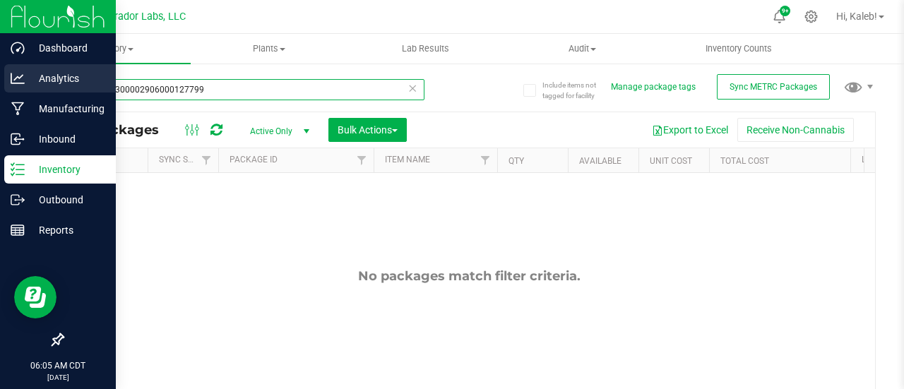
paste input "15200"
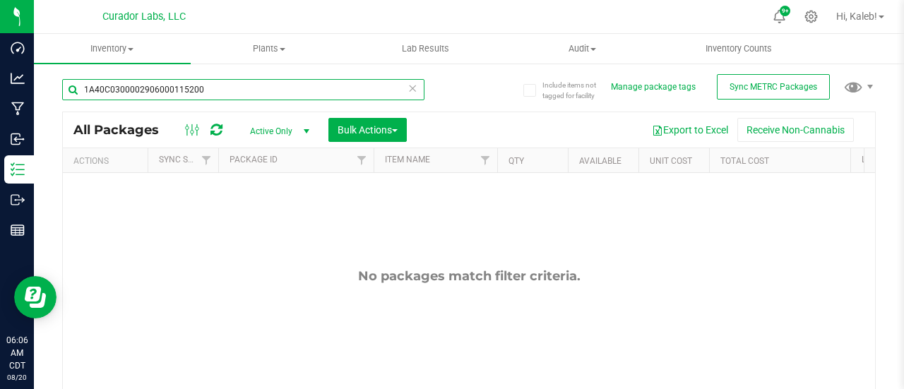
drag, startPoint x: 215, startPoint y: 94, endPoint x: 38, endPoint y: 90, distance: 176.7
click at [38, 90] on div "Include items not tagged for facility Manage package tags Sync METRC Packages 1…" at bounding box center [469, 277] width 870 height 431
paste input "27748"
drag, startPoint x: 212, startPoint y: 91, endPoint x: 58, endPoint y: 78, distance: 154.6
click at [58, 78] on div "Include items not tagged for facility Manage package tags Sync METRC Packages 1…" at bounding box center [469, 277] width 870 height 431
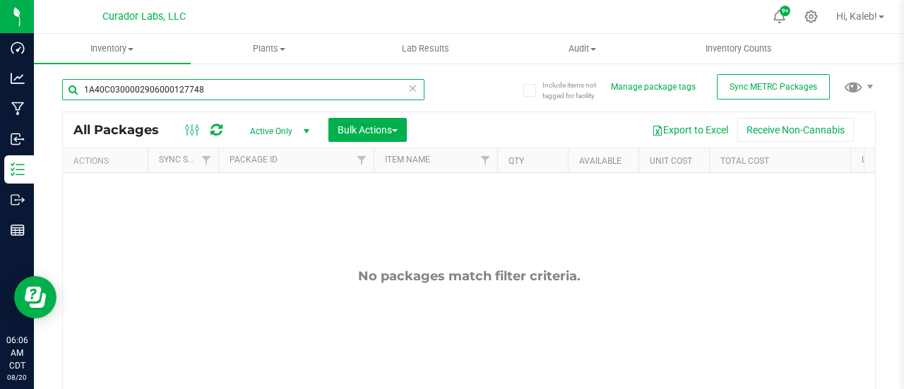
paste input "42601"
drag, startPoint x: 222, startPoint y: 94, endPoint x: 36, endPoint y: 94, distance: 185.8
click at [36, 94] on div "Include items not tagged for facility Manage package tags Sync METRC Packages 1…" at bounding box center [469, 277] width 870 height 431
paste input "096143"
drag, startPoint x: 214, startPoint y: 94, endPoint x: 54, endPoint y: 91, distance: 160.4
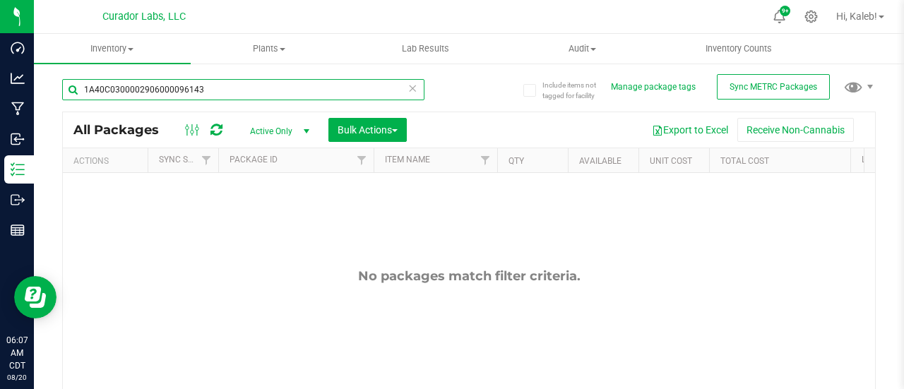
click at [54, 91] on div "Include items not tagged for facility Manage package tags Sync METRC Packages 1…" at bounding box center [469, 277] width 870 height 431
paste input "1592"
drag, startPoint x: 202, startPoint y: 95, endPoint x: 73, endPoint y: 79, distance: 129.5
click at [73, 79] on input "1A40C0300002906000159243" at bounding box center [243, 89] width 362 height 21
paste input "458"
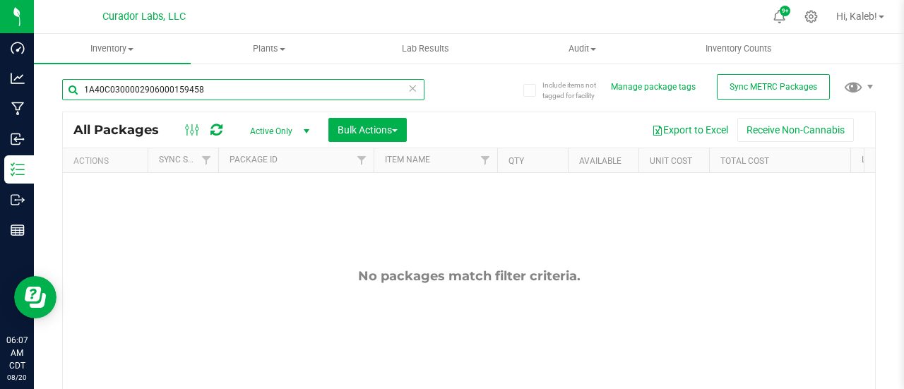
type input "1A40C0300002906000159458"
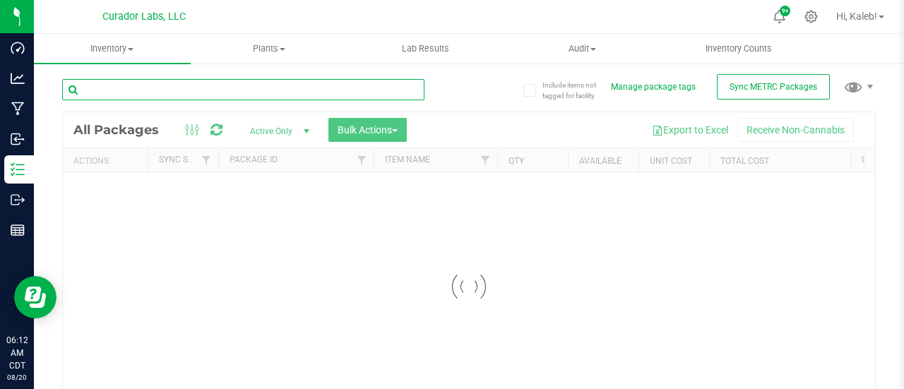
click at [226, 91] on input "text" at bounding box center [243, 89] width 362 height 21
paste input "06000148552"
type input "06000148552"
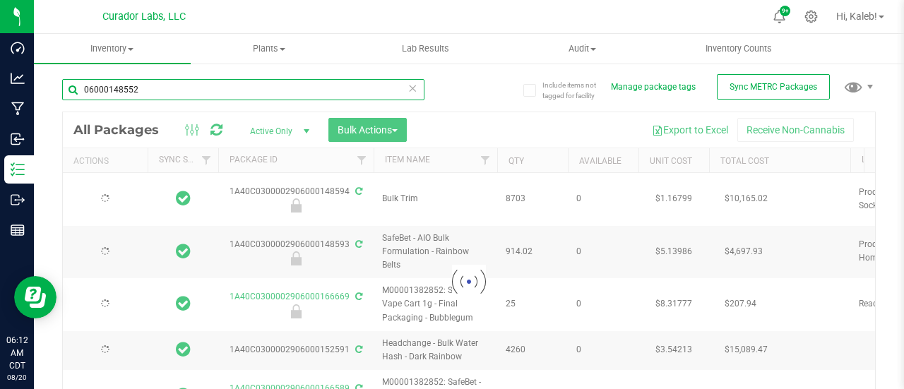
type input "[DATE]"
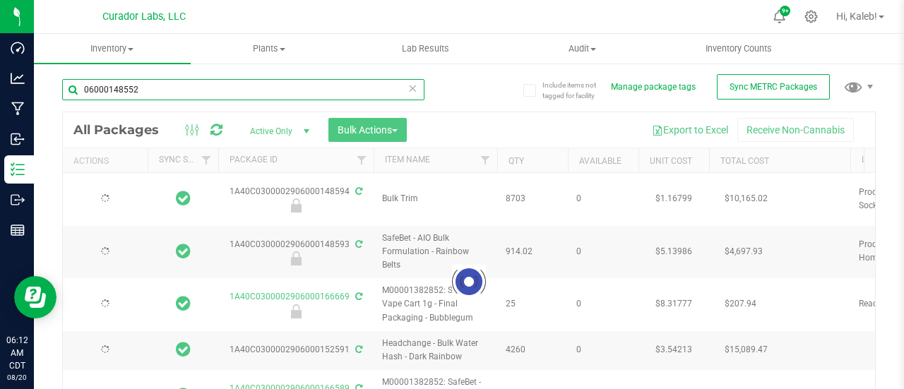
type input "[DATE]"
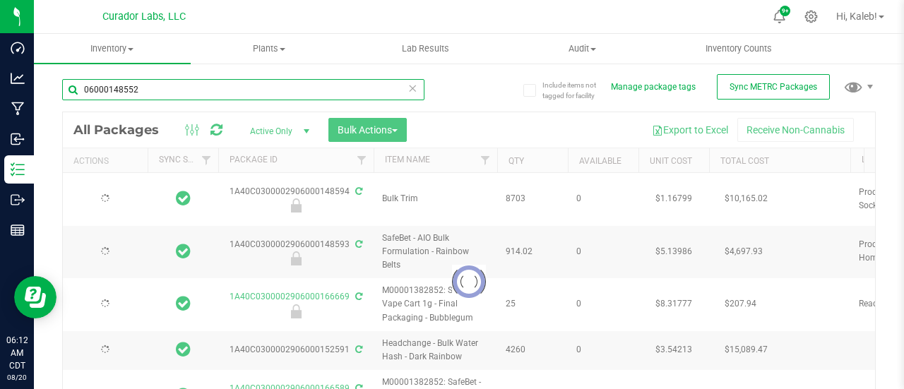
type input "[DATE]"
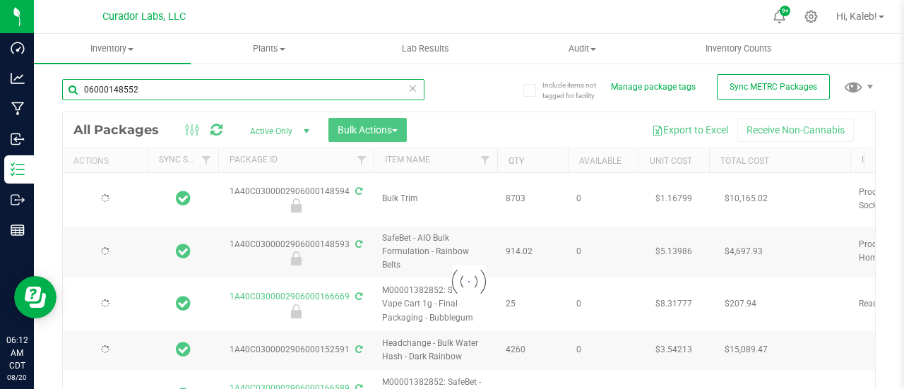
type input "[DATE]"
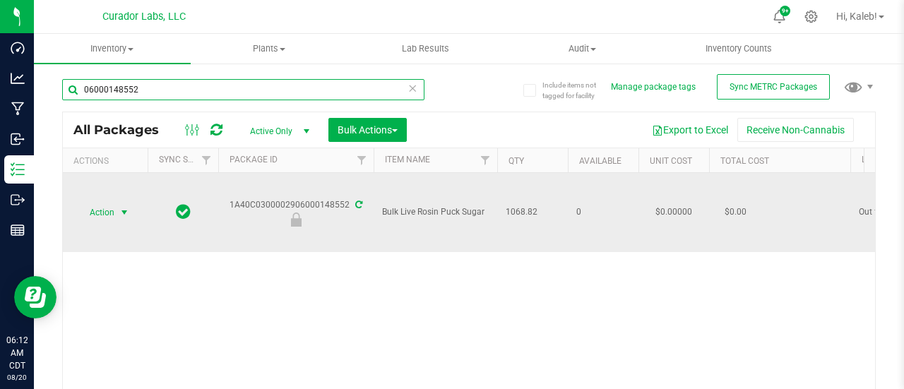
type input "06000148552"
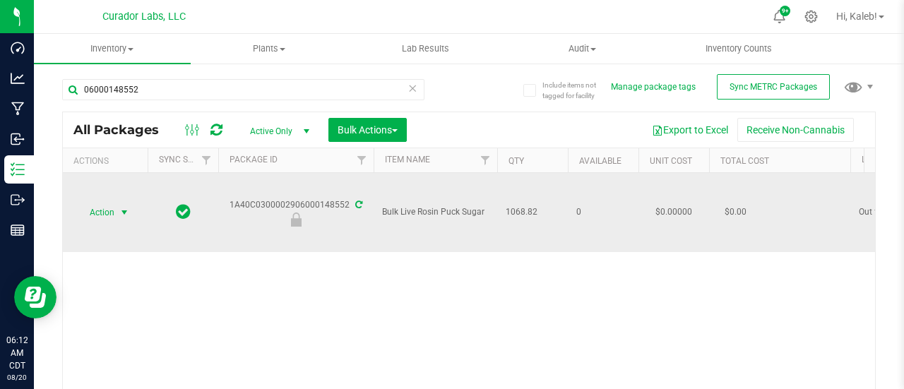
click at [100, 211] on span "Action" at bounding box center [96, 213] width 38 height 20
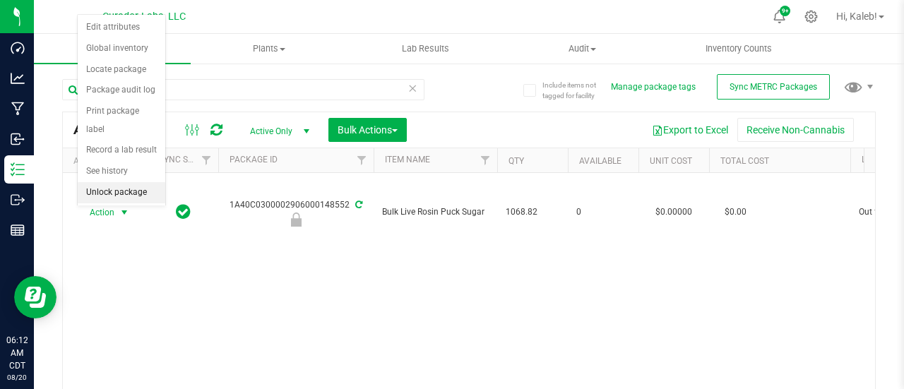
click at [116, 190] on li "Unlock package" at bounding box center [122, 192] width 88 height 21
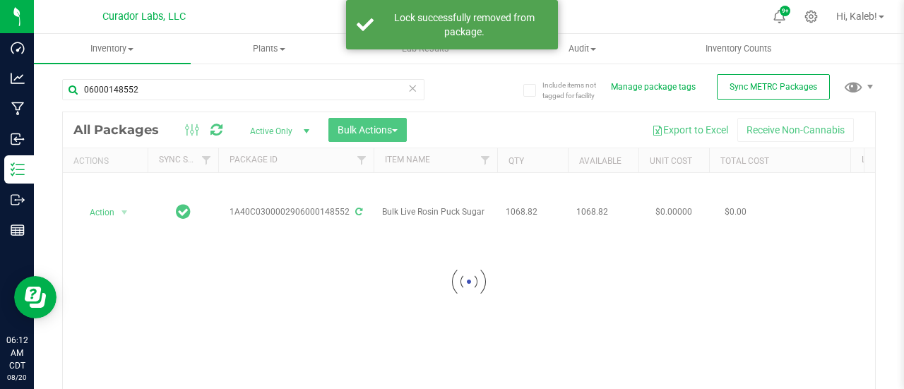
click at [112, 208] on div at bounding box center [469, 282] width 812 height 340
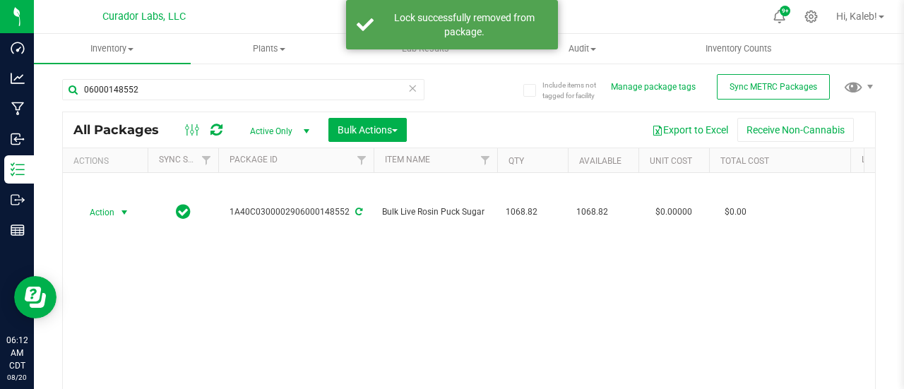
click at [112, 213] on span "Action" at bounding box center [96, 213] width 38 height 20
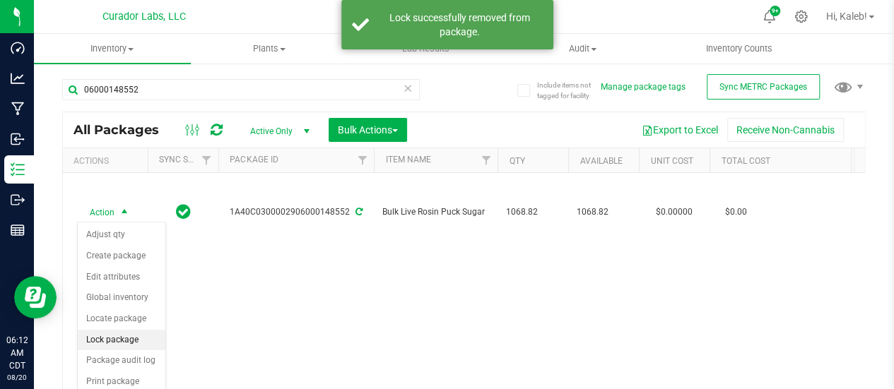
click at [105, 333] on li "Lock package" at bounding box center [122, 340] width 88 height 21
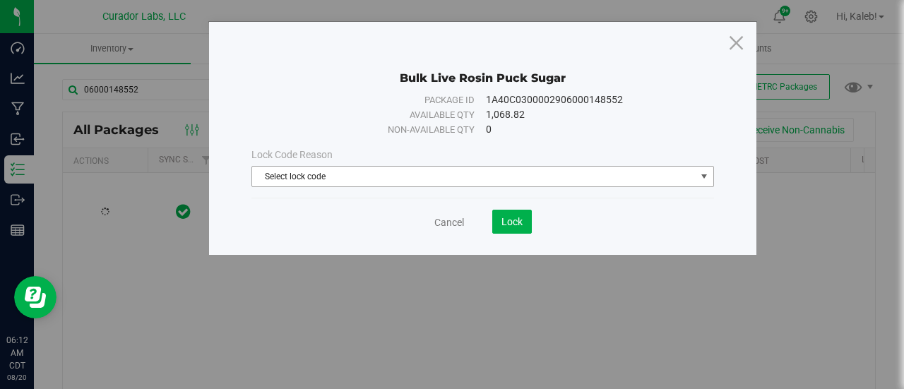
click at [280, 176] on span "Select lock code" at bounding box center [474, 177] width 444 height 20
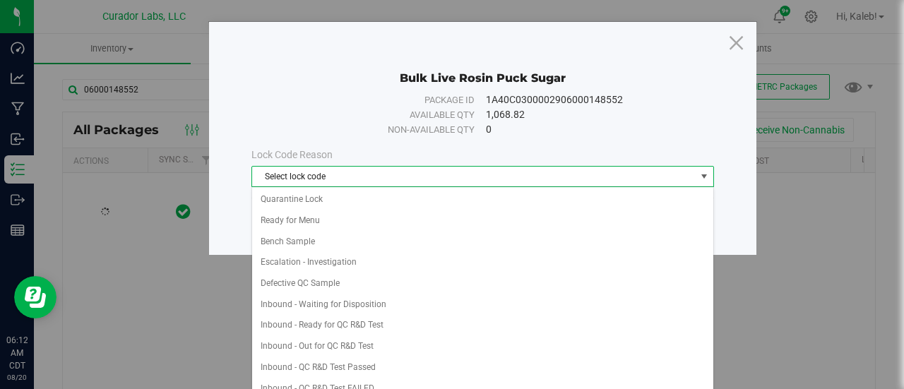
scroll to position [425, 0]
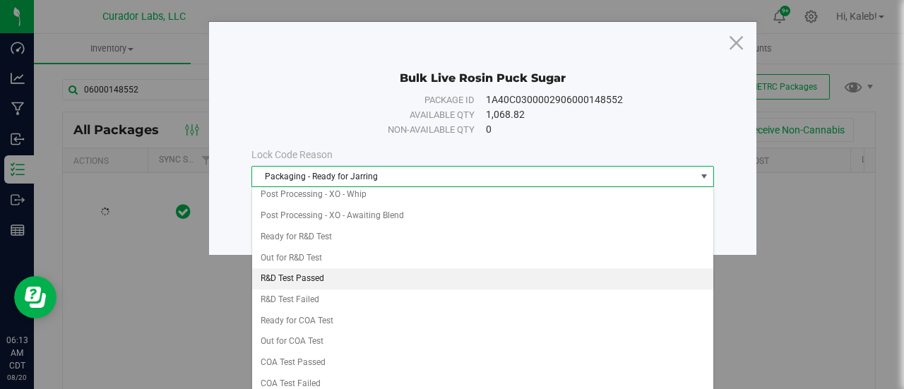
click at [297, 268] on li "R&D Test Passed" at bounding box center [483, 278] width 462 height 21
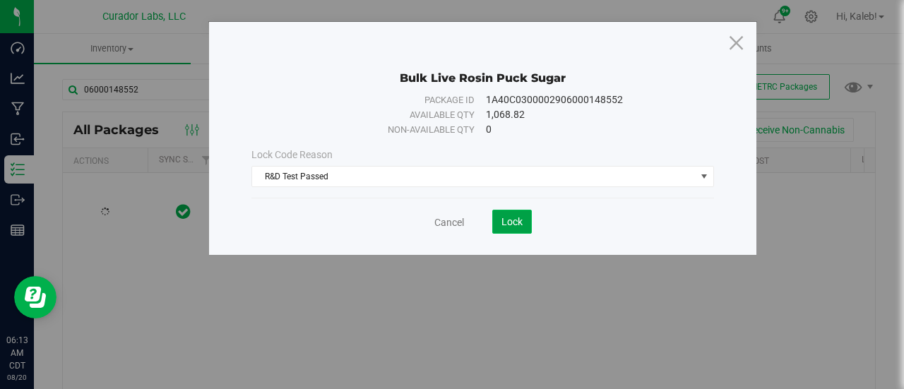
click at [516, 222] on span "Lock" at bounding box center [512, 221] width 21 height 11
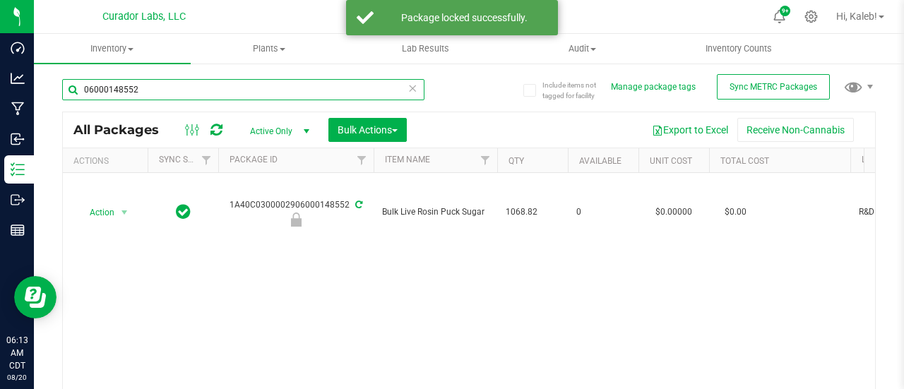
click at [127, 84] on input "06000148552" at bounding box center [243, 89] width 362 height 21
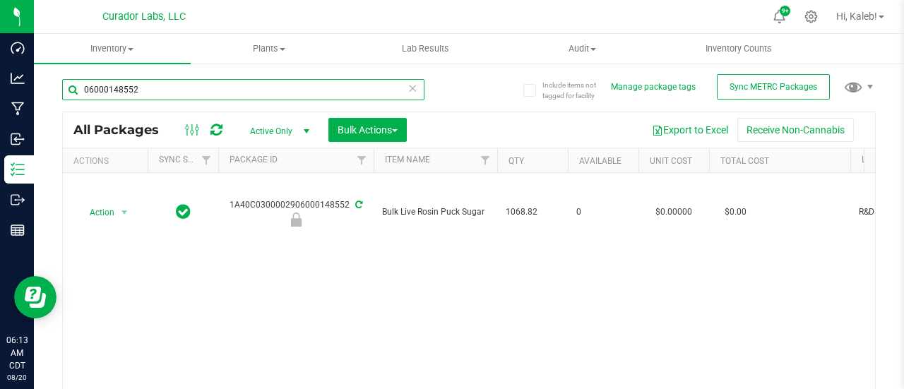
click at [127, 84] on input "06000148552" at bounding box center [243, 89] width 362 height 21
paste input "2906000148559"
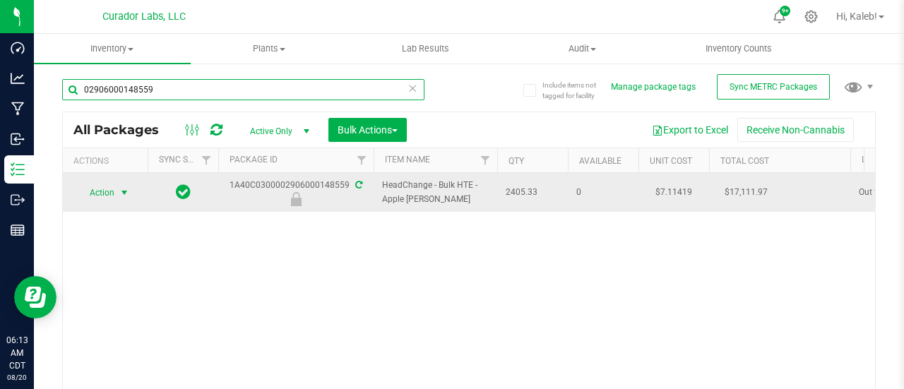
type input "02906000148559"
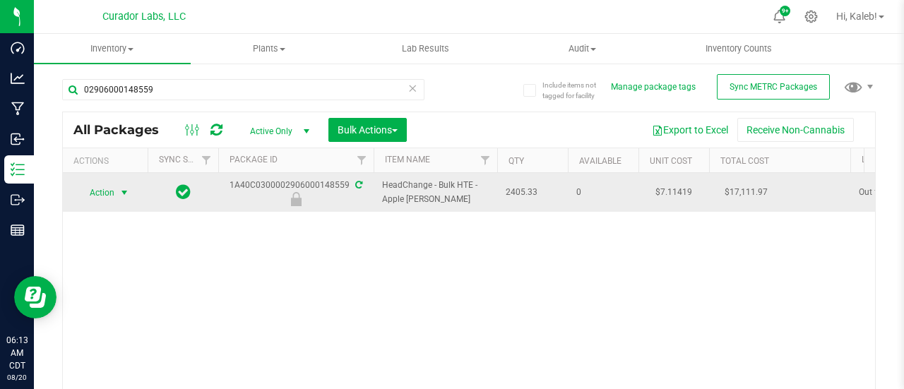
click at [126, 187] on span "select" at bounding box center [124, 192] width 11 height 11
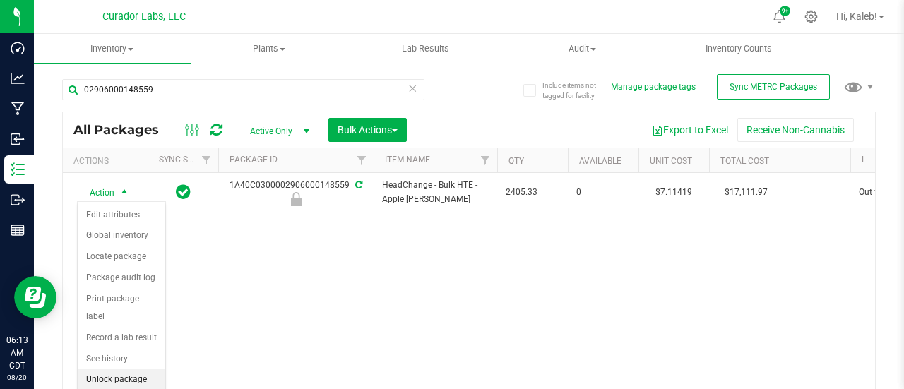
click at [116, 375] on li "Unlock package" at bounding box center [122, 379] width 88 height 21
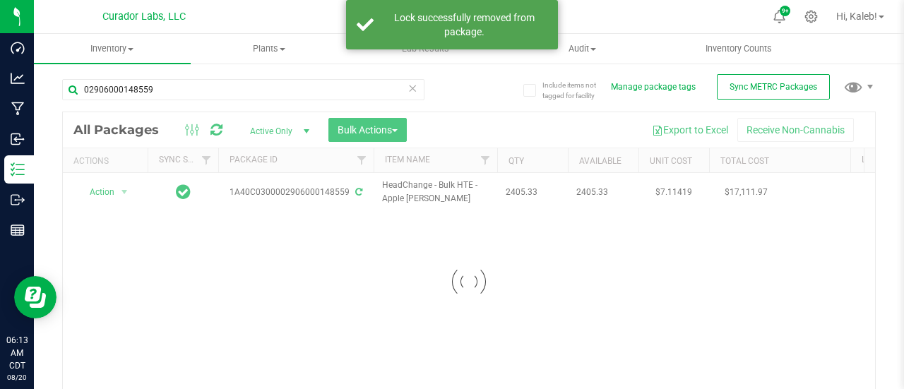
click at [104, 189] on div at bounding box center [469, 282] width 812 height 340
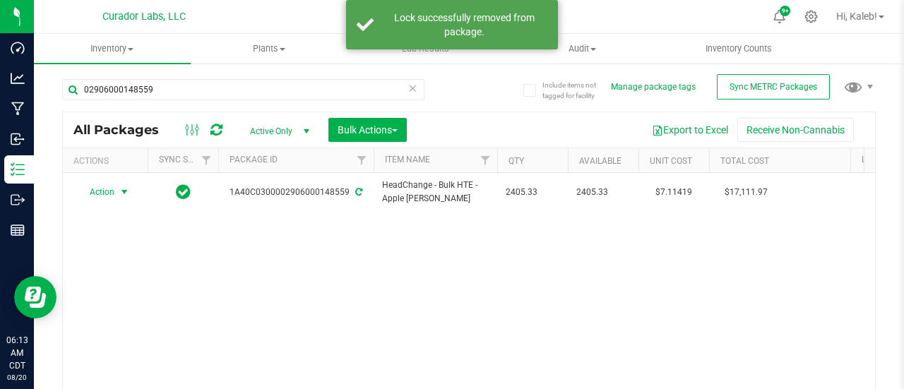
click at [104, 189] on span "Action" at bounding box center [96, 192] width 38 height 20
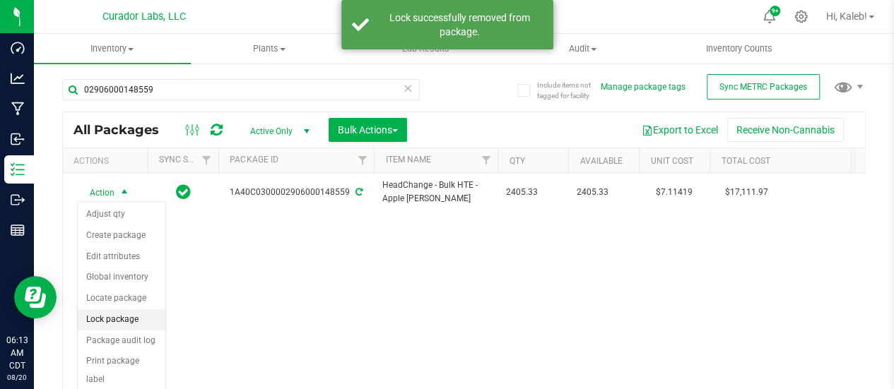
click at [113, 314] on li "Lock package" at bounding box center [122, 319] width 88 height 21
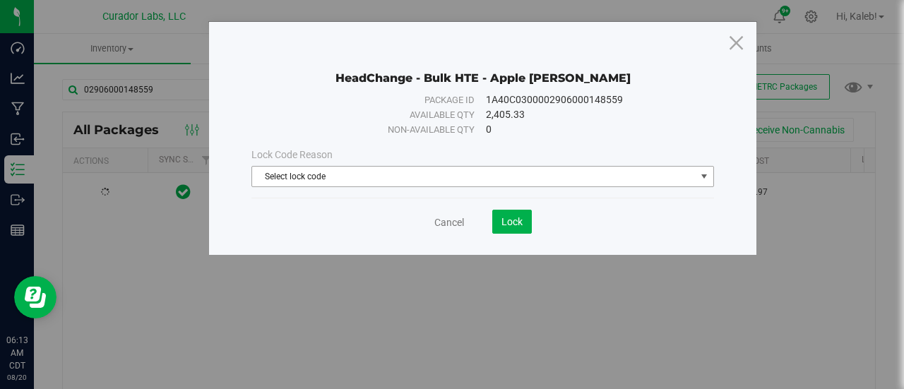
click at [338, 178] on span "Select lock code" at bounding box center [474, 177] width 444 height 20
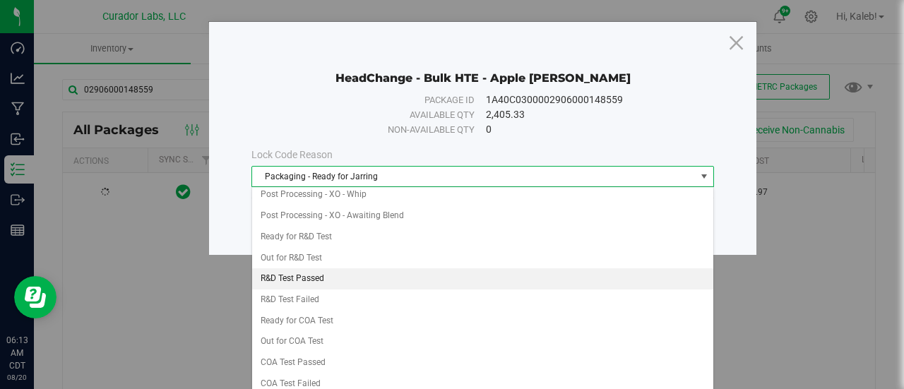
click at [309, 268] on li "R&D Test Passed" at bounding box center [483, 278] width 462 height 21
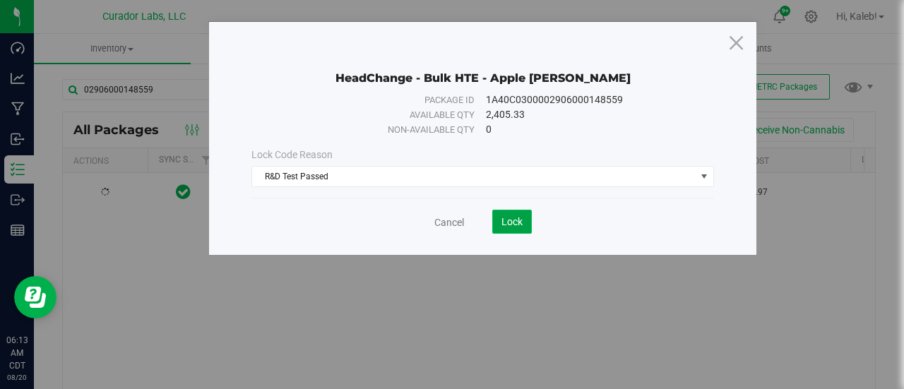
click at [504, 216] on span "Lock" at bounding box center [512, 221] width 21 height 11
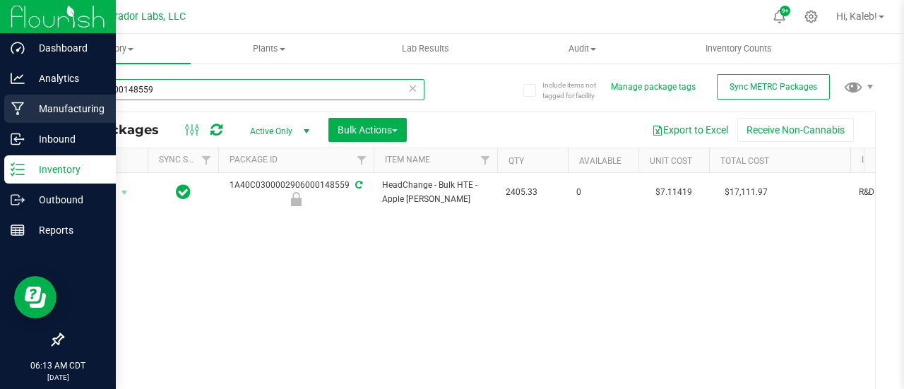
drag, startPoint x: 161, startPoint y: 90, endPoint x: 0, endPoint y: 100, distance: 161.4
click at [0, 100] on div "Dashboard Analytics Manufacturing Inbound Inventory Outbound Reports 06:13 AM C…" at bounding box center [452, 194] width 904 height 389
paste input "906000148558"
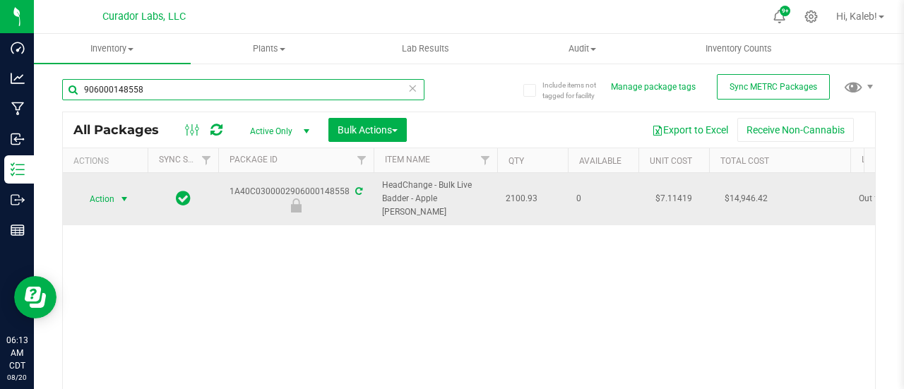
type input "906000148558"
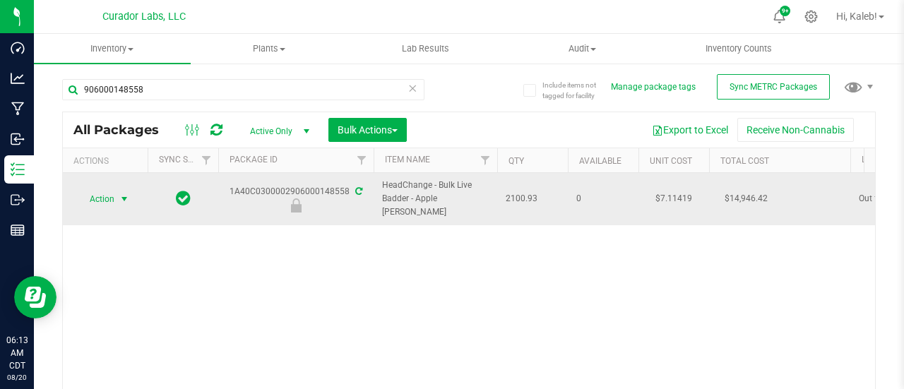
click at [93, 189] on span "Action" at bounding box center [96, 199] width 38 height 20
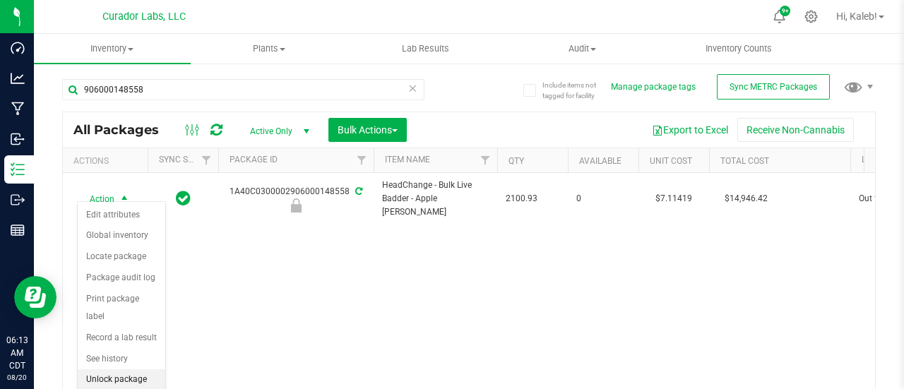
click at [126, 379] on li "Unlock package" at bounding box center [122, 379] width 88 height 21
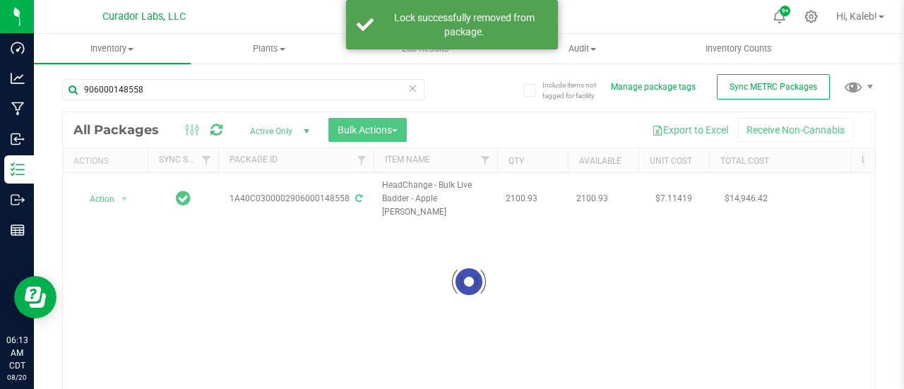
click at [105, 189] on div at bounding box center [469, 282] width 812 height 340
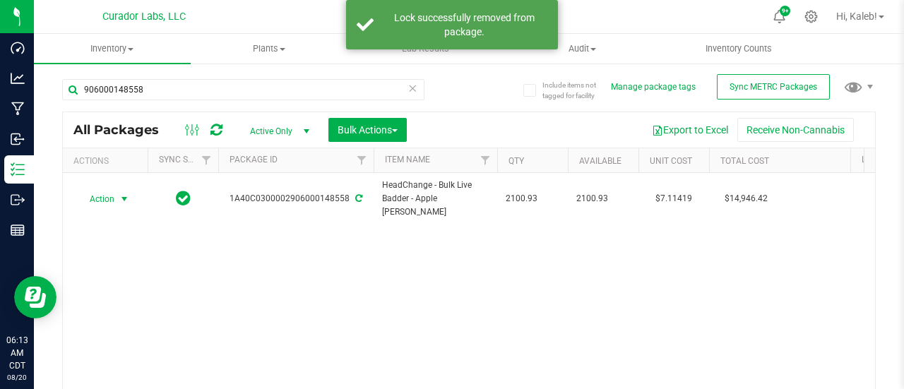
click at [105, 189] on span "Action" at bounding box center [96, 199] width 38 height 20
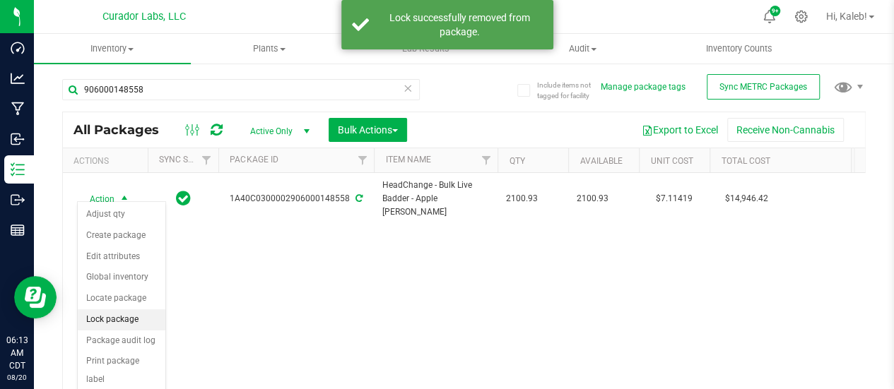
click at [103, 316] on li "Lock package" at bounding box center [122, 319] width 88 height 21
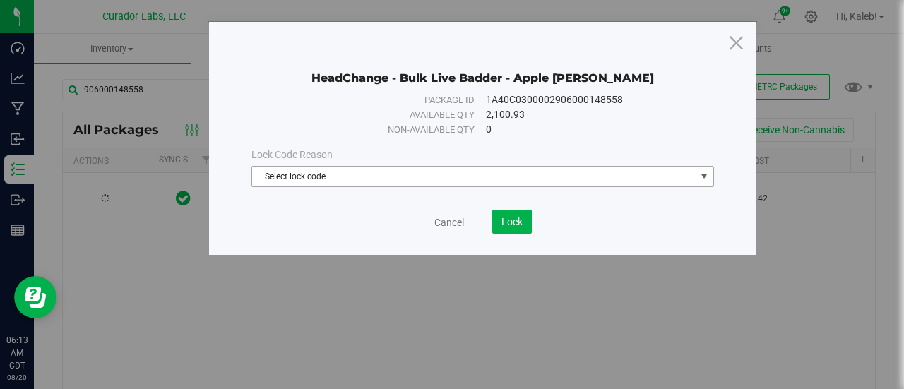
click at [413, 184] on span "Select lock code" at bounding box center [474, 177] width 444 height 20
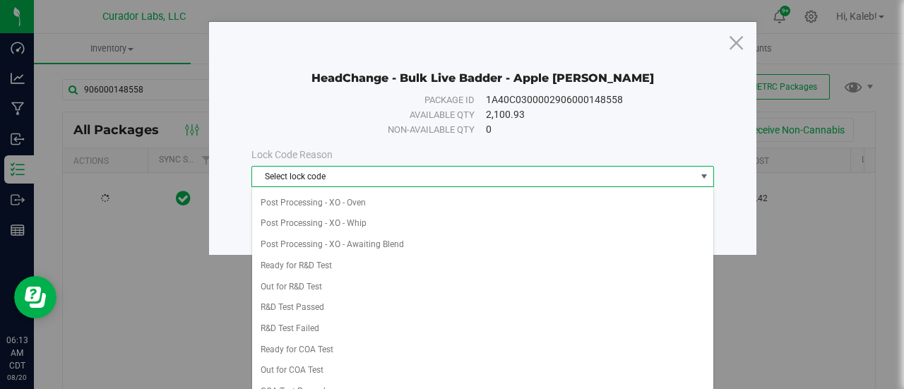
scroll to position [396, 0]
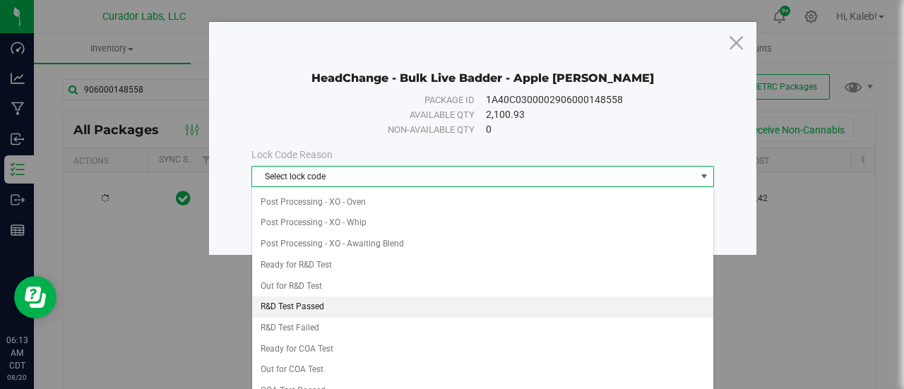
click at [421, 297] on li "R&D Test Passed" at bounding box center [483, 307] width 462 height 21
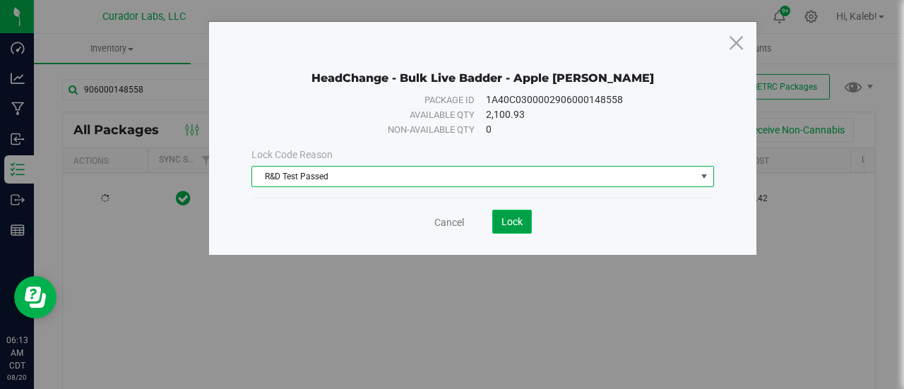
click at [523, 220] on button "Lock" at bounding box center [512, 222] width 40 height 24
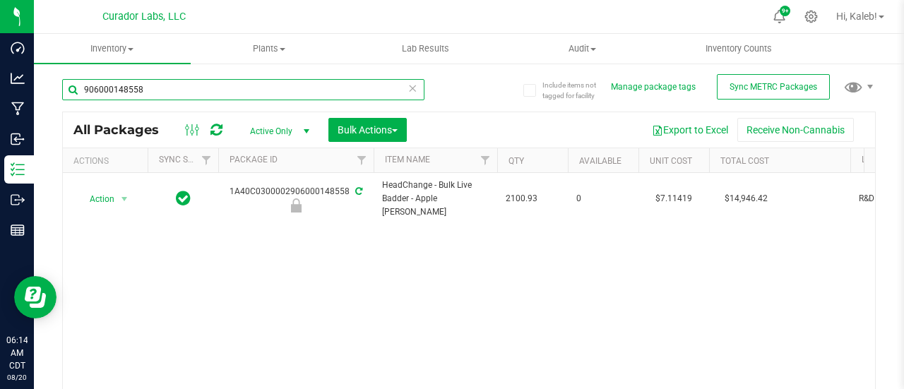
click at [135, 87] on input "906000148558" at bounding box center [243, 89] width 362 height 21
paste input "2906000148553"
type input "2906000148553"
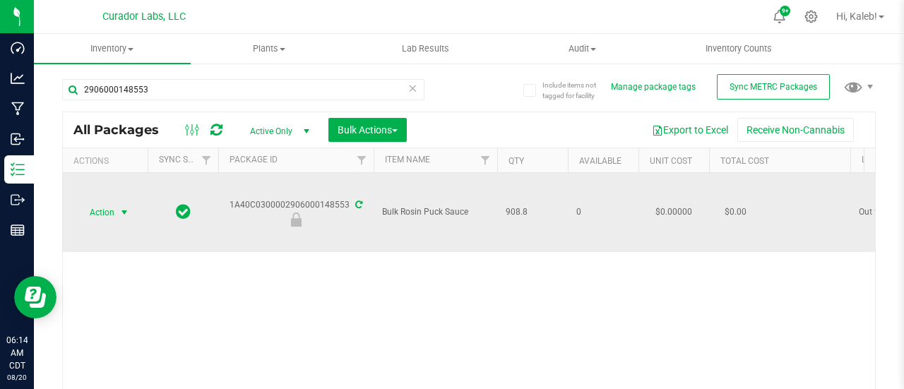
click at [96, 215] on span "Action" at bounding box center [96, 213] width 38 height 20
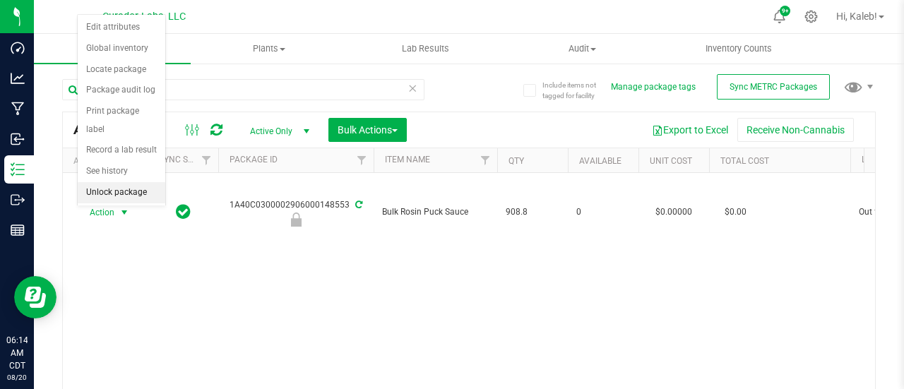
click at [129, 182] on li "Unlock package" at bounding box center [122, 192] width 88 height 21
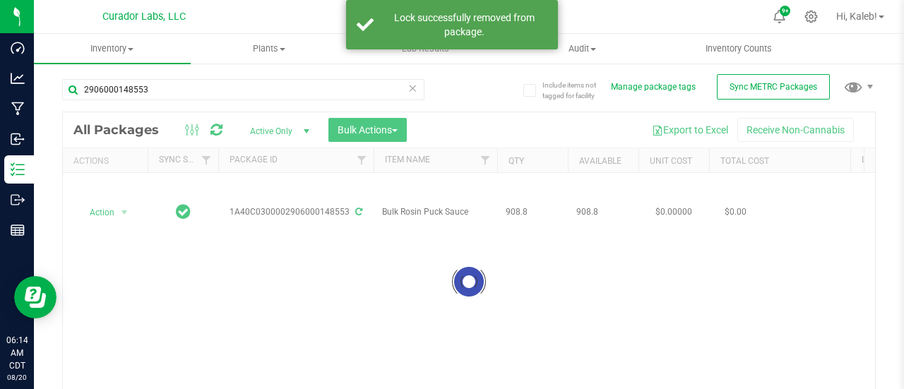
click at [106, 213] on div at bounding box center [469, 282] width 812 height 340
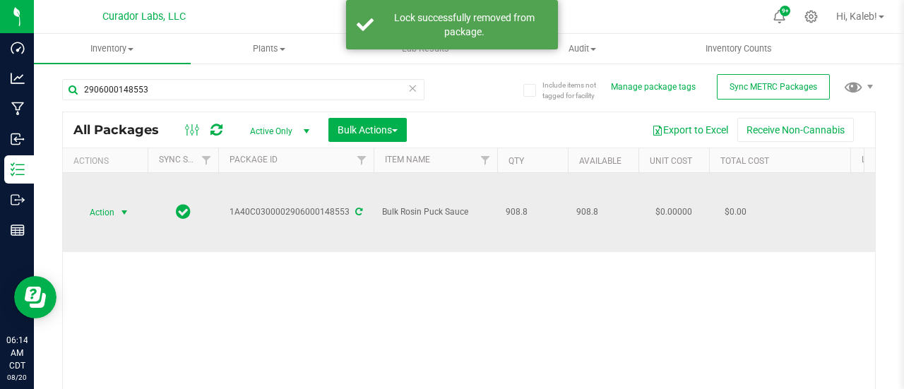
click at [112, 213] on span "Action" at bounding box center [96, 213] width 38 height 20
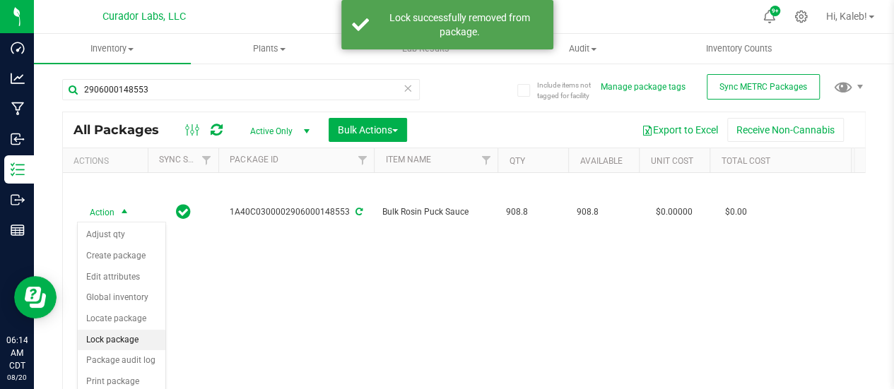
click at [112, 330] on li "Lock package" at bounding box center [122, 340] width 88 height 21
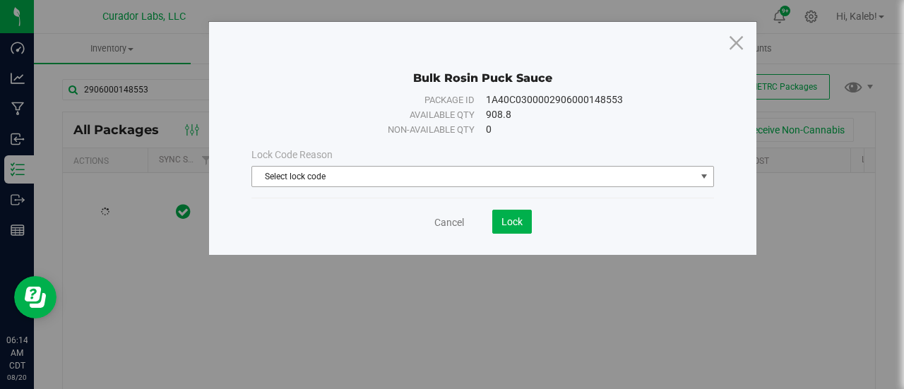
click at [311, 177] on span "Select lock code" at bounding box center [474, 177] width 444 height 20
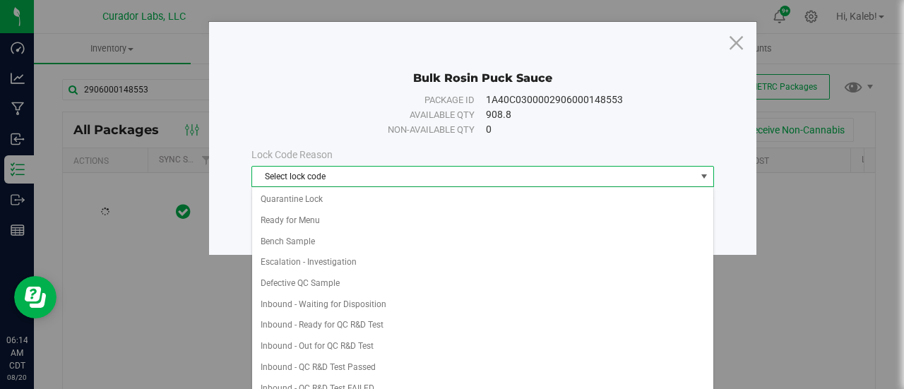
click at [311, 177] on span "Select lock code" at bounding box center [474, 177] width 444 height 20
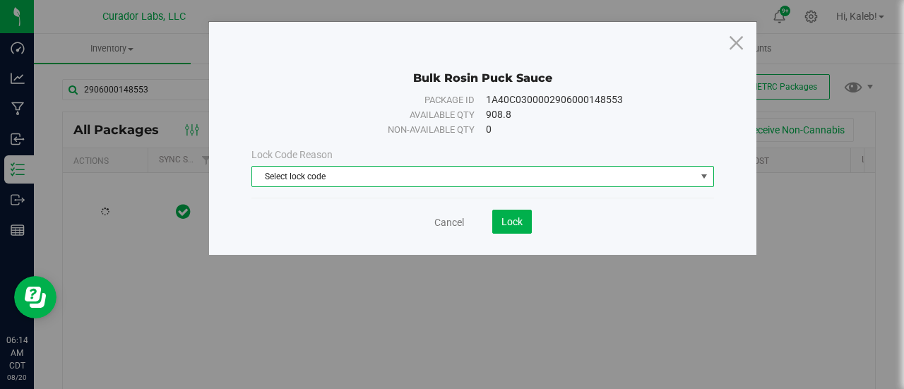
click at [311, 177] on span "Select lock code" at bounding box center [474, 177] width 444 height 20
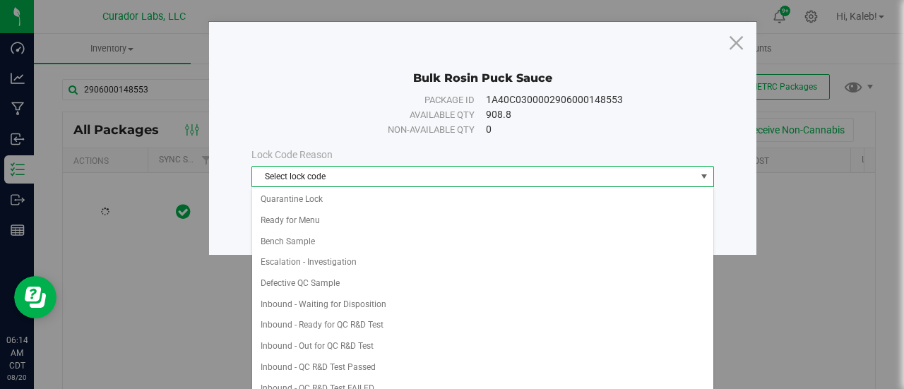
scroll to position [425, 0]
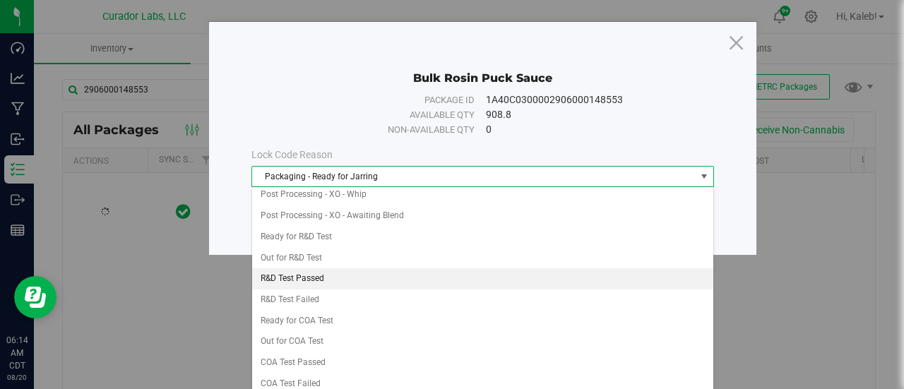
click at [321, 268] on li "R&D Test Passed" at bounding box center [483, 278] width 462 height 21
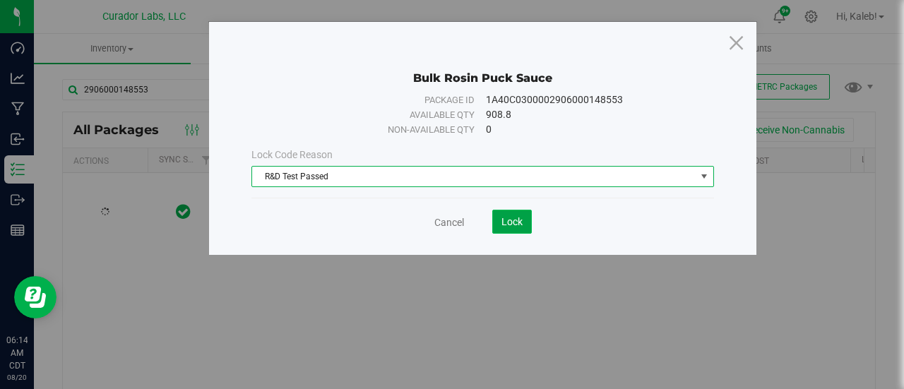
click at [510, 228] on button "Lock" at bounding box center [512, 222] width 40 height 24
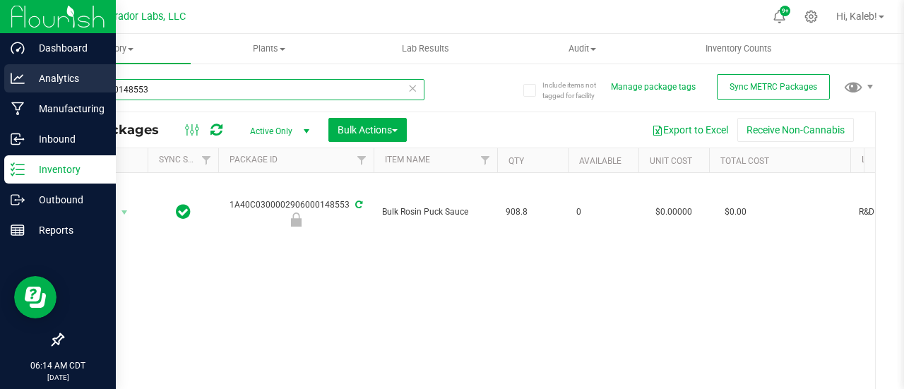
drag, startPoint x: 177, startPoint y: 89, endPoint x: 0, endPoint y: 87, distance: 176.6
click at [0, 87] on div "Dashboard Analytics Manufacturing Inbound Inventory Outbound Reports 06:14 AM C…" at bounding box center [452, 194] width 904 height 389
paste input "afeBet - Bulk Diamond Infused Rolls .5g Each - Evening Shift"
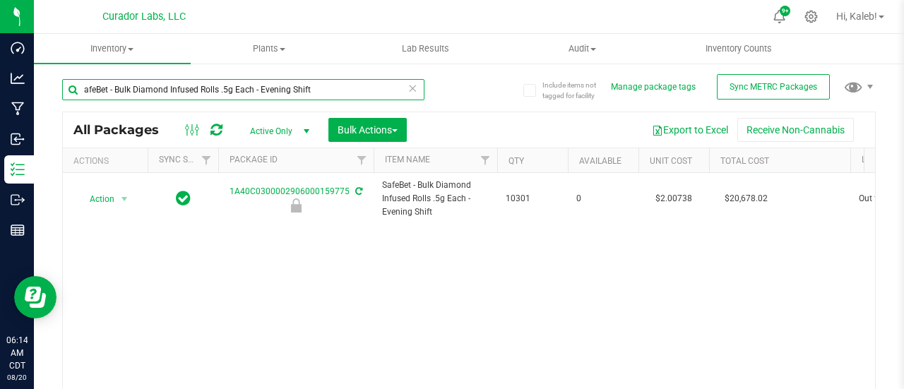
type input "afeBet - Bulk Diamond Infused Rolls .5g Each - Evening Shift"
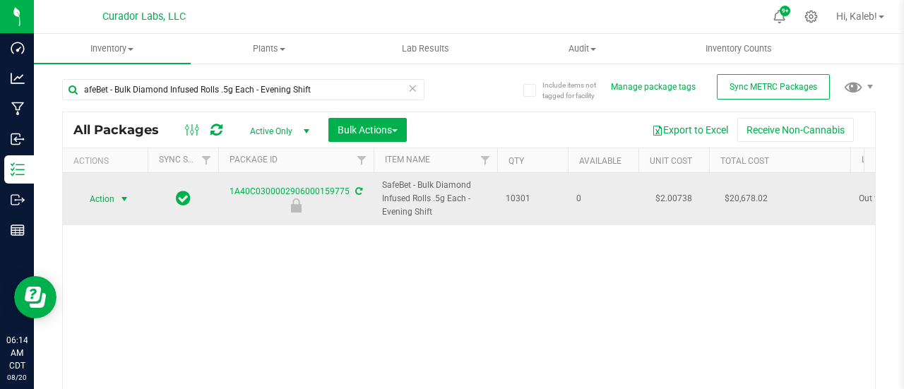
click at [98, 196] on span "Action" at bounding box center [96, 199] width 38 height 20
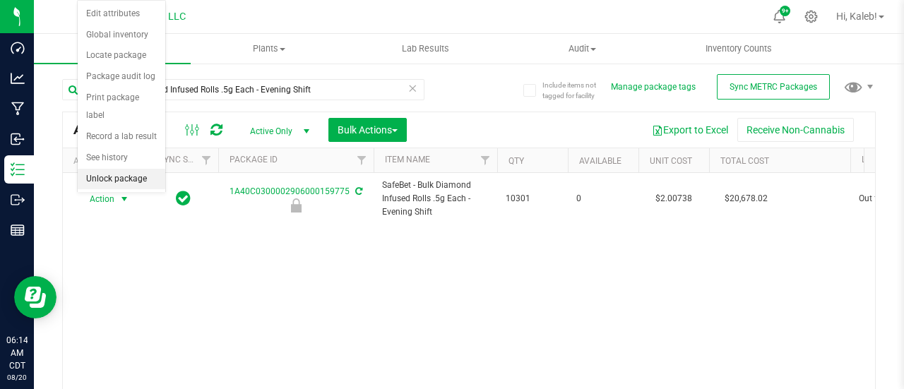
click at [117, 169] on li "Unlock package" at bounding box center [122, 179] width 88 height 21
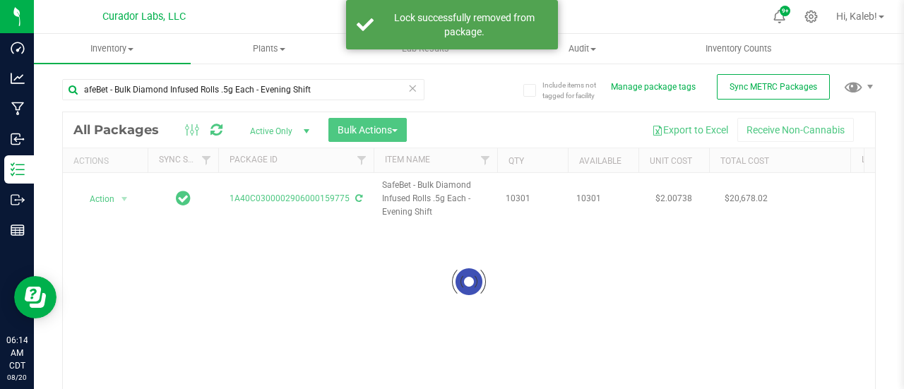
click at [109, 197] on div at bounding box center [469, 282] width 812 height 340
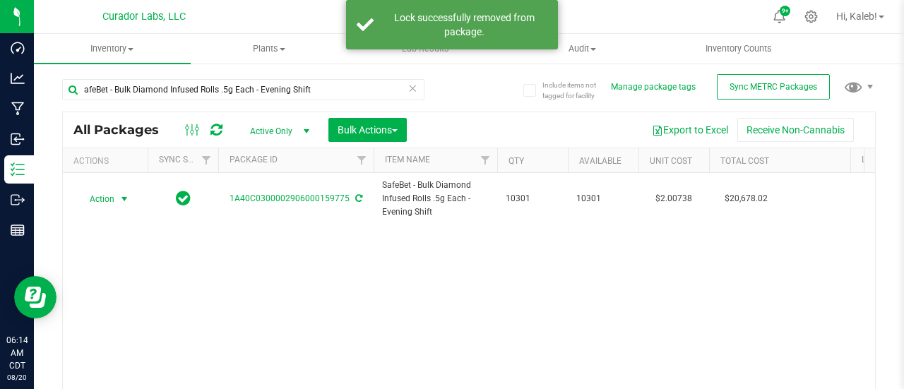
click at [109, 197] on span "Action" at bounding box center [96, 199] width 38 height 20
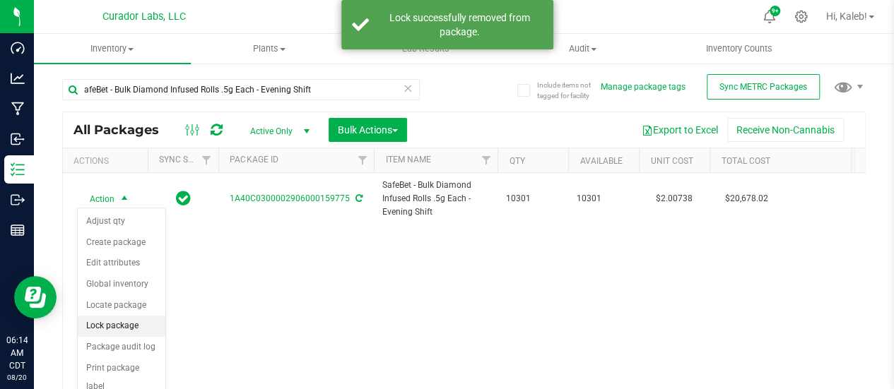
click at [96, 325] on li "Lock package" at bounding box center [122, 326] width 88 height 21
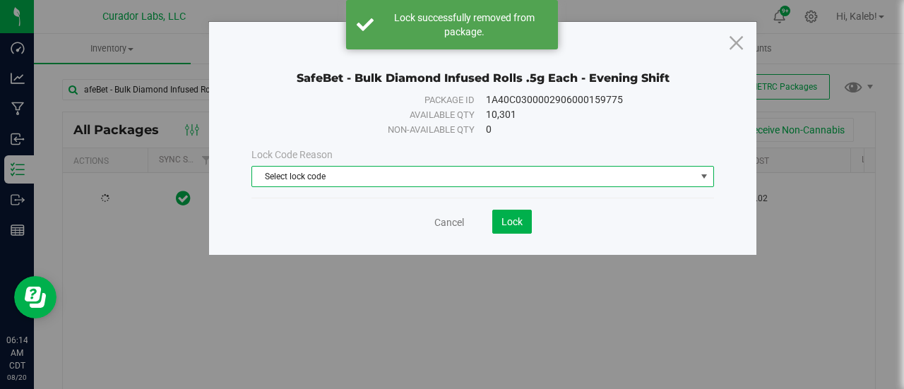
click at [303, 167] on span "Select lock code" at bounding box center [474, 177] width 444 height 20
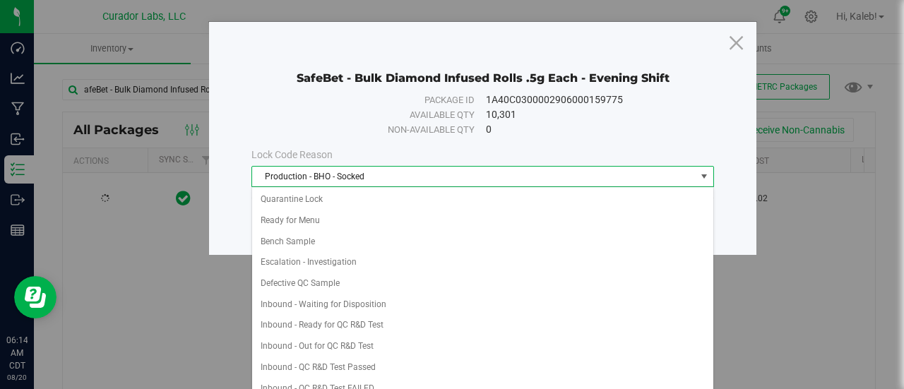
scroll to position [425, 0]
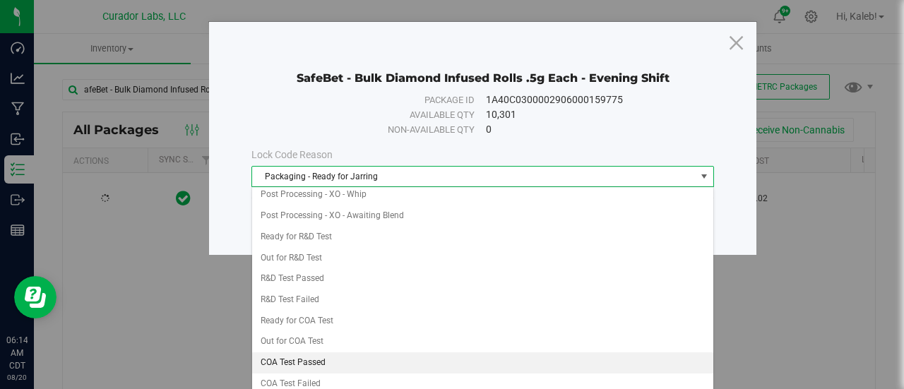
click at [302, 353] on li "COA Test Passed" at bounding box center [483, 363] width 462 height 21
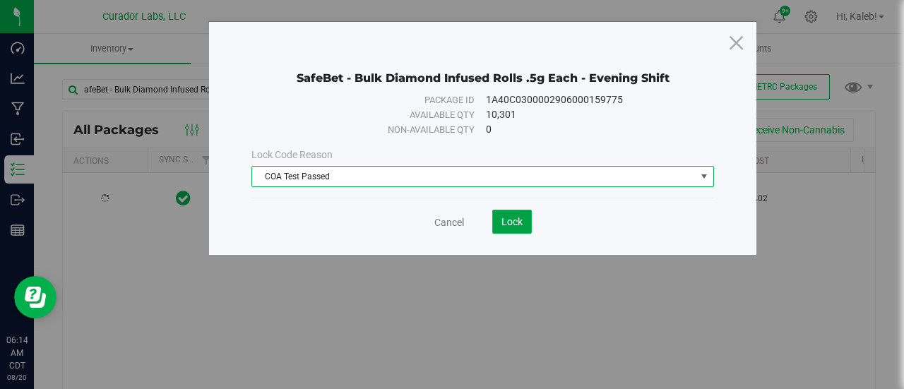
click at [520, 220] on span "Lock" at bounding box center [512, 221] width 21 height 11
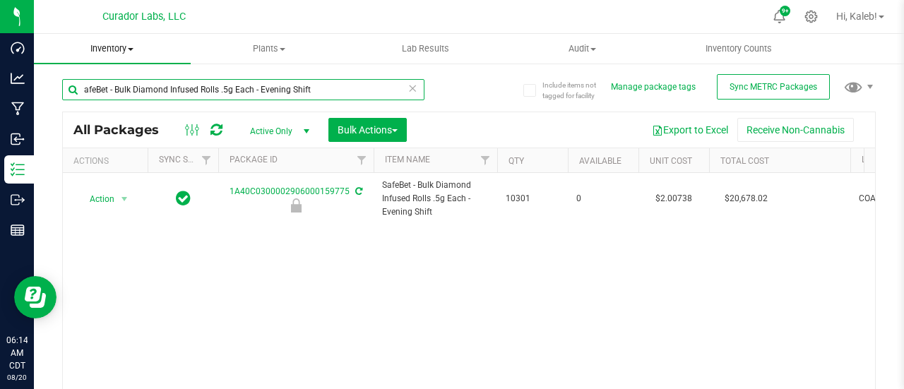
drag, startPoint x: 341, startPoint y: 92, endPoint x: 51, endPoint y: 47, distance: 293.0
click at [51, 47] on inventory "Inventory All packages All inventory Waste log Create inventory Plants All plan…" at bounding box center [469, 263] width 870 height 459
paste input "2906000159771"
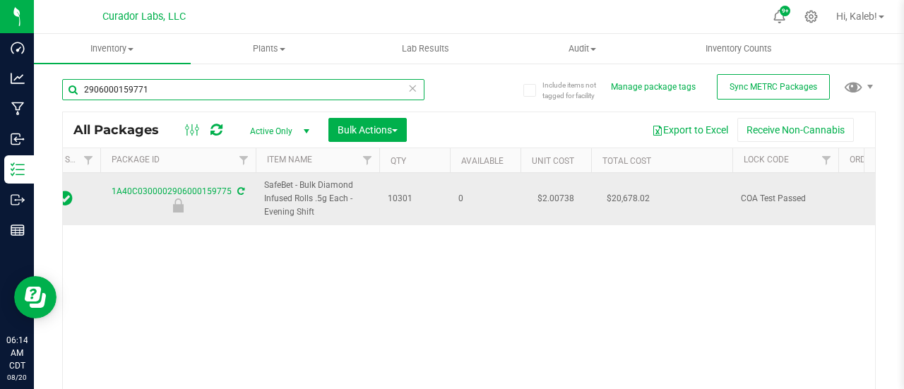
scroll to position [0, 119]
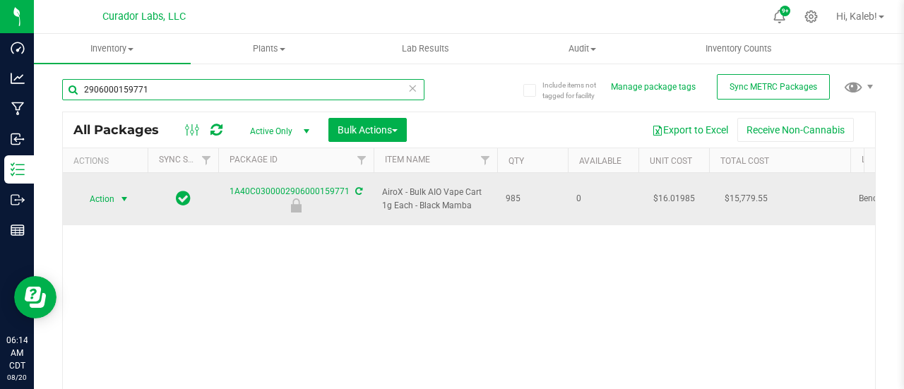
type input "2906000159771"
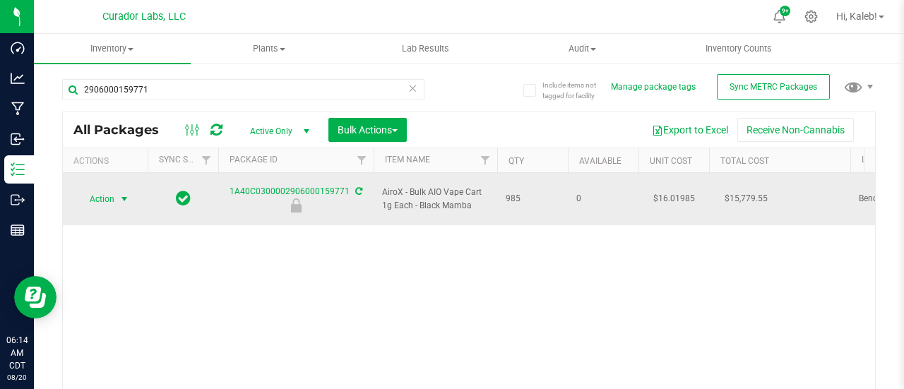
click at [107, 194] on span "Action" at bounding box center [96, 199] width 38 height 20
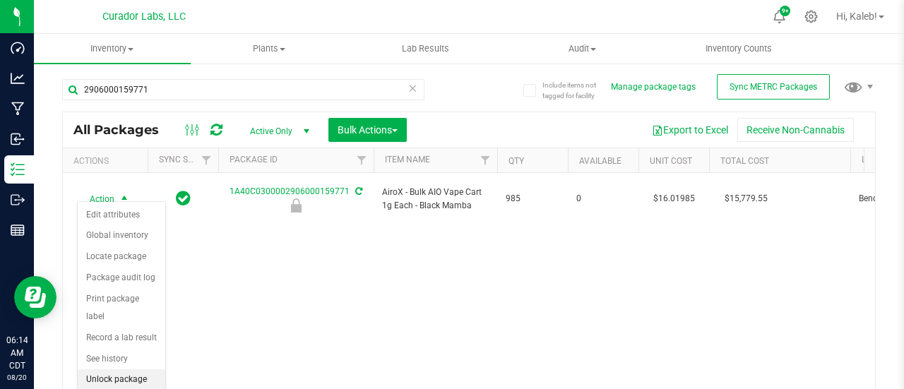
click at [119, 369] on li "Unlock package" at bounding box center [122, 379] width 88 height 21
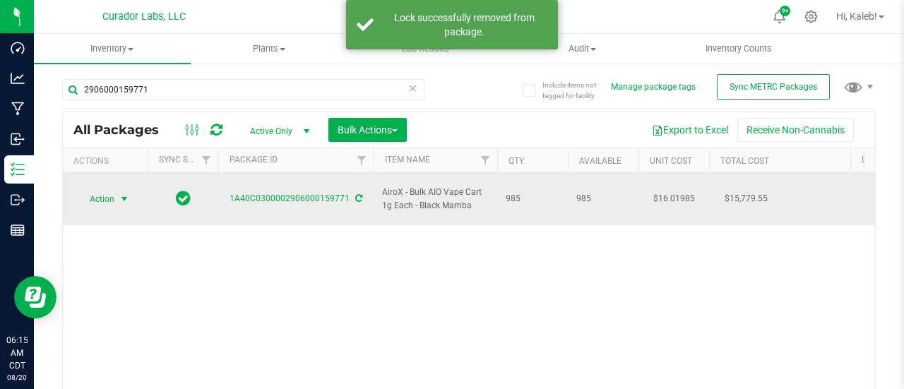
click at [116, 189] on span "select" at bounding box center [125, 199] width 18 height 20
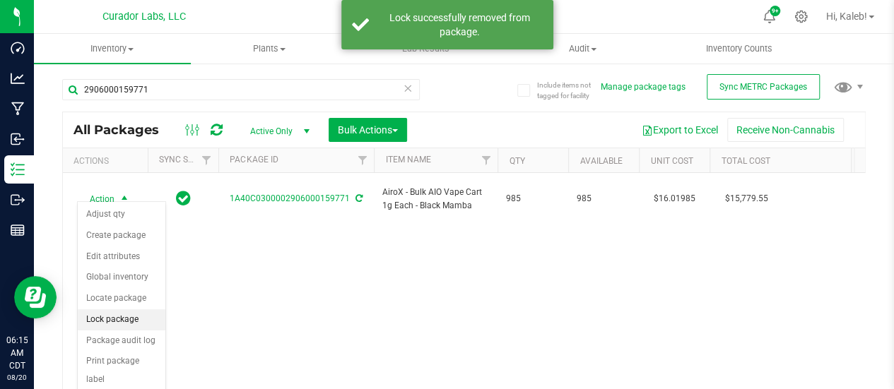
click at [98, 309] on li "Lock package" at bounding box center [122, 319] width 88 height 21
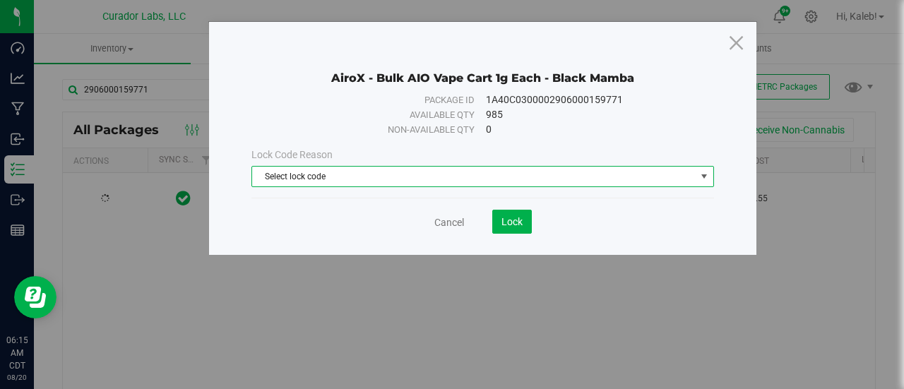
click at [316, 182] on span "Select lock code" at bounding box center [474, 177] width 444 height 20
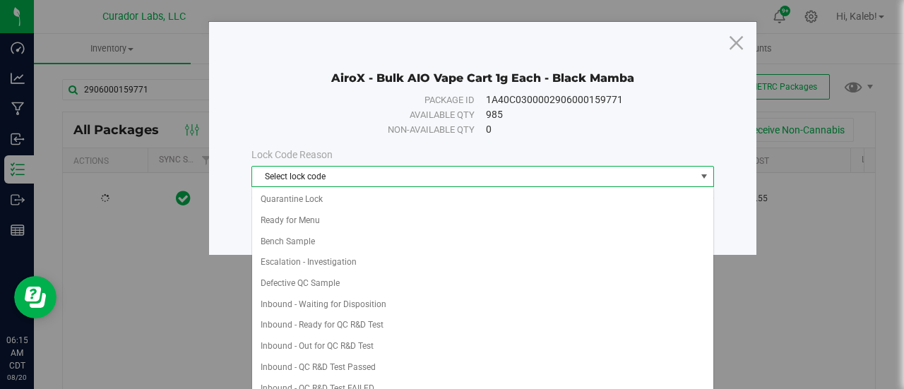
scroll to position [425, 0]
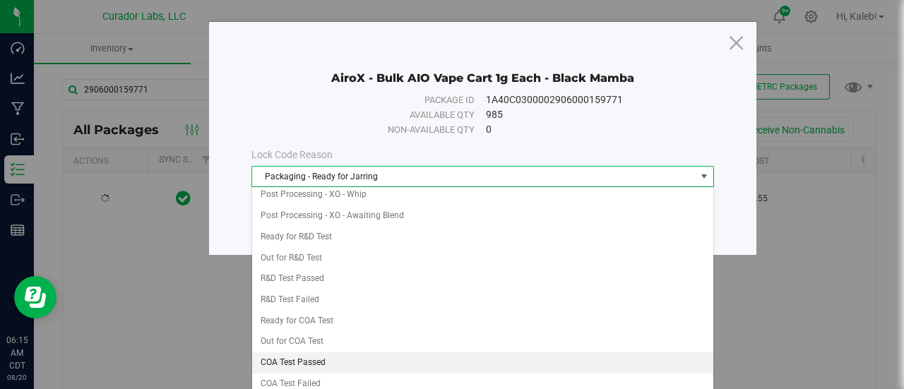
click at [302, 355] on li "COA Test Passed" at bounding box center [483, 363] width 462 height 21
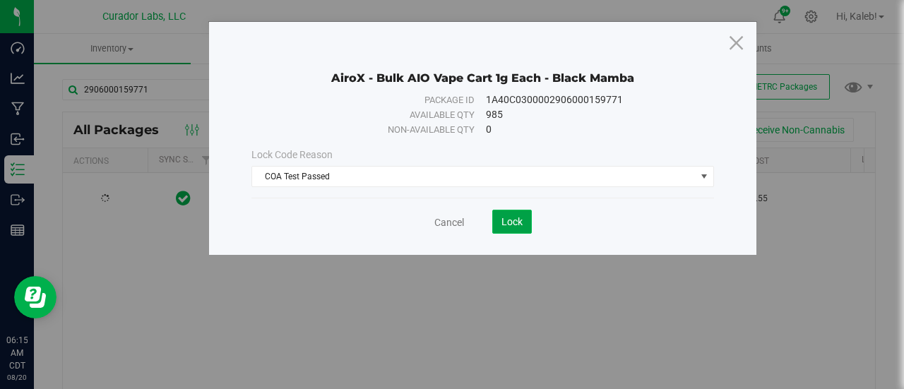
click at [524, 212] on button "Lock" at bounding box center [512, 222] width 40 height 24
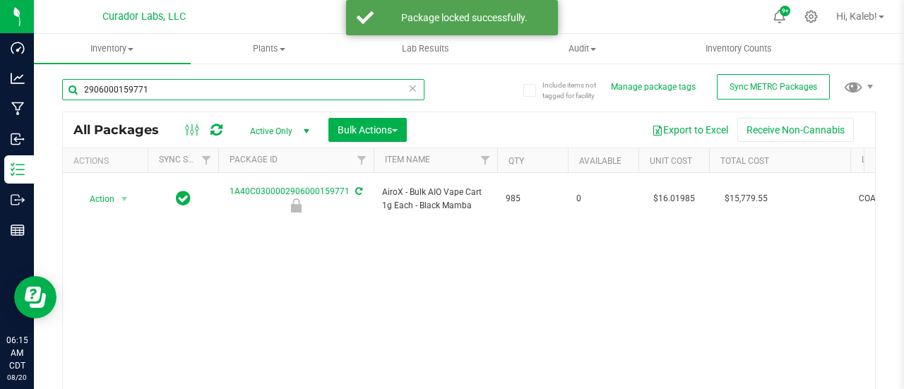
click at [120, 80] on input "2906000159771" at bounding box center [243, 89] width 362 height 21
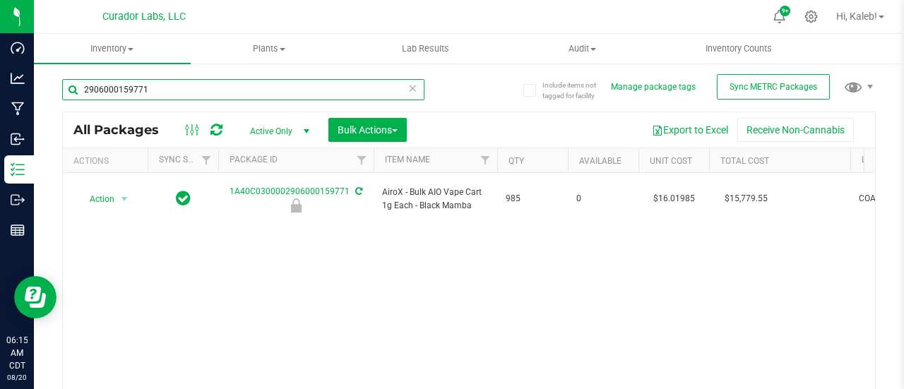
paste input "84"
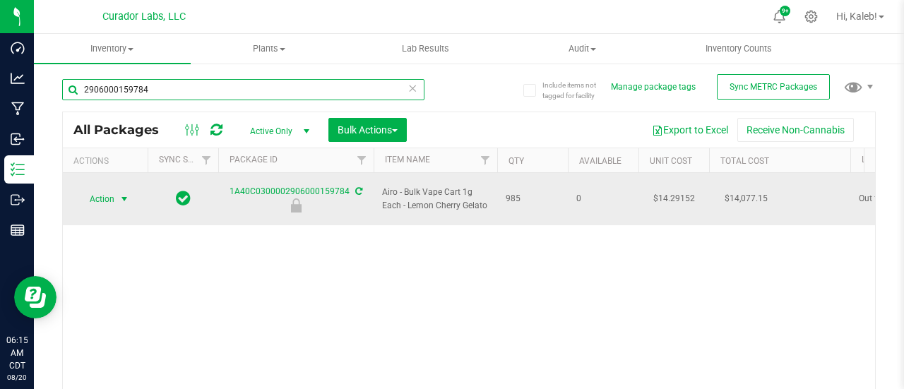
type input "2906000159784"
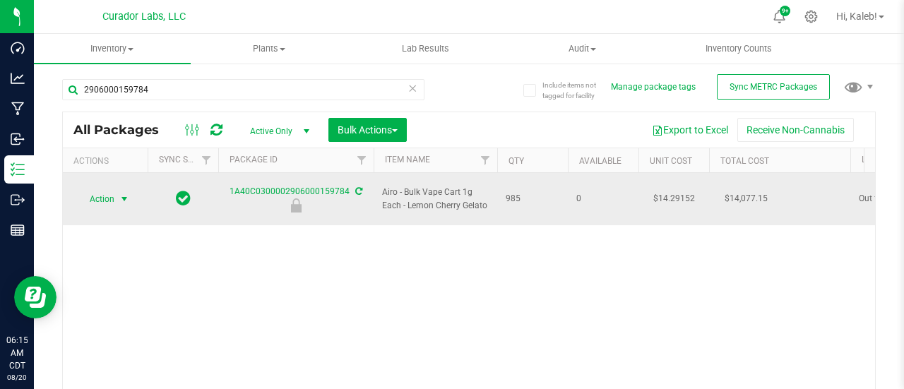
click at [122, 197] on span "select" at bounding box center [125, 199] width 18 height 20
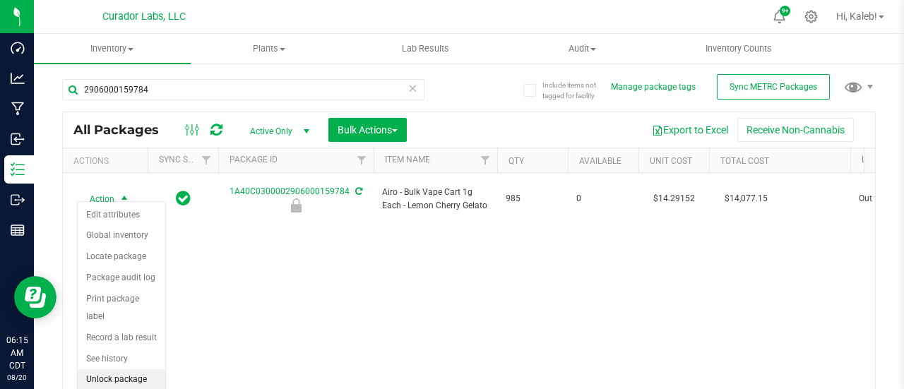
click at [130, 374] on li "Unlock package" at bounding box center [122, 379] width 88 height 21
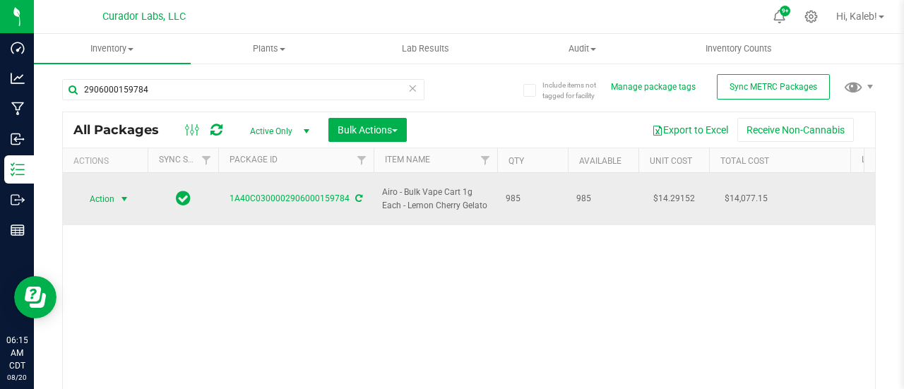
click at [109, 189] on span "Action" at bounding box center [96, 199] width 38 height 20
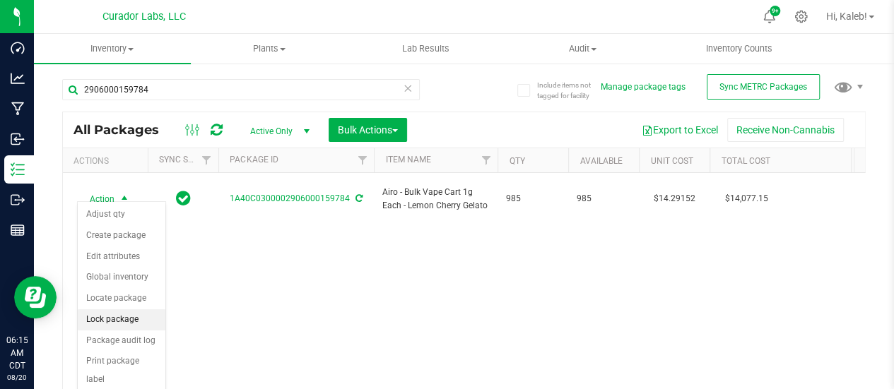
click at [109, 323] on li "Lock package" at bounding box center [122, 319] width 88 height 21
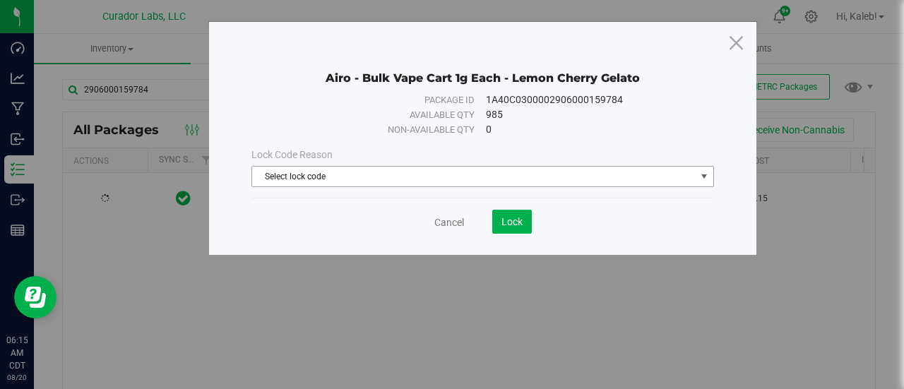
click at [371, 183] on span "Select lock code" at bounding box center [474, 177] width 444 height 20
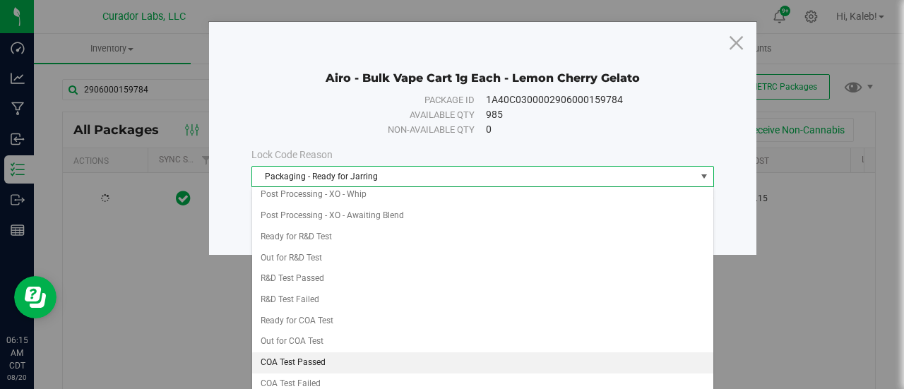
click at [301, 353] on li "COA Test Passed" at bounding box center [483, 363] width 462 height 21
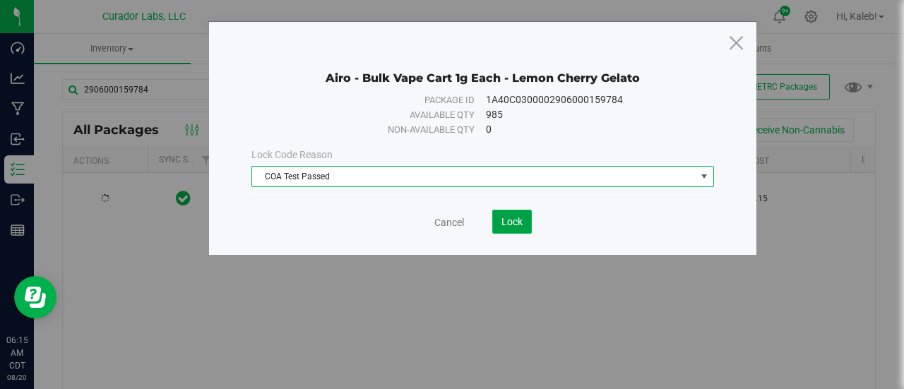
click at [512, 221] on span "Lock" at bounding box center [512, 221] width 21 height 11
